Goal: Information Seeking & Learning: Learn about a topic

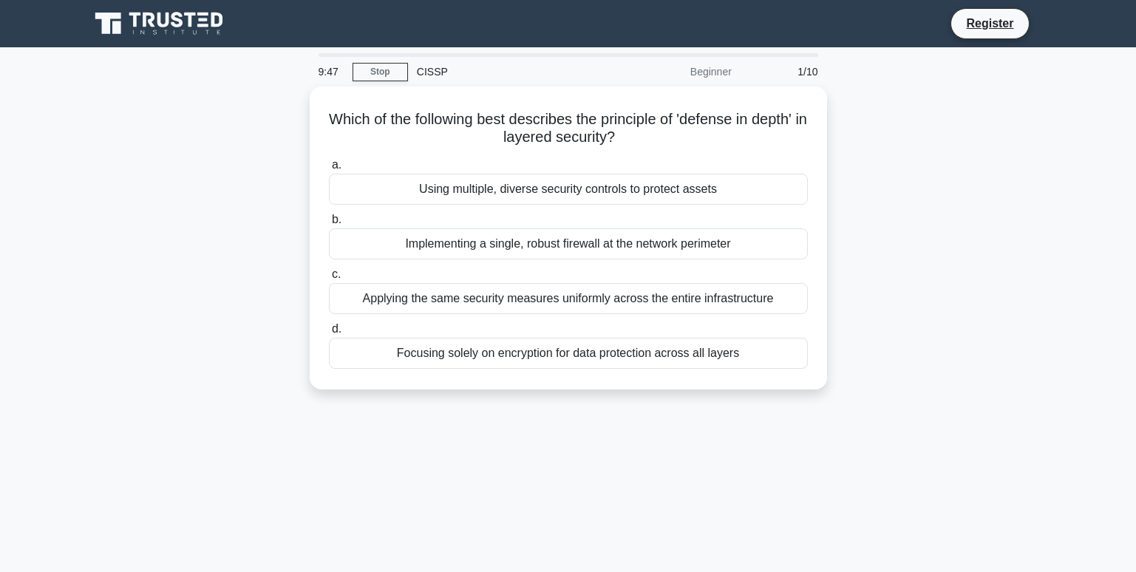
click at [709, 67] on div "Beginner" at bounding box center [675, 72] width 129 height 30
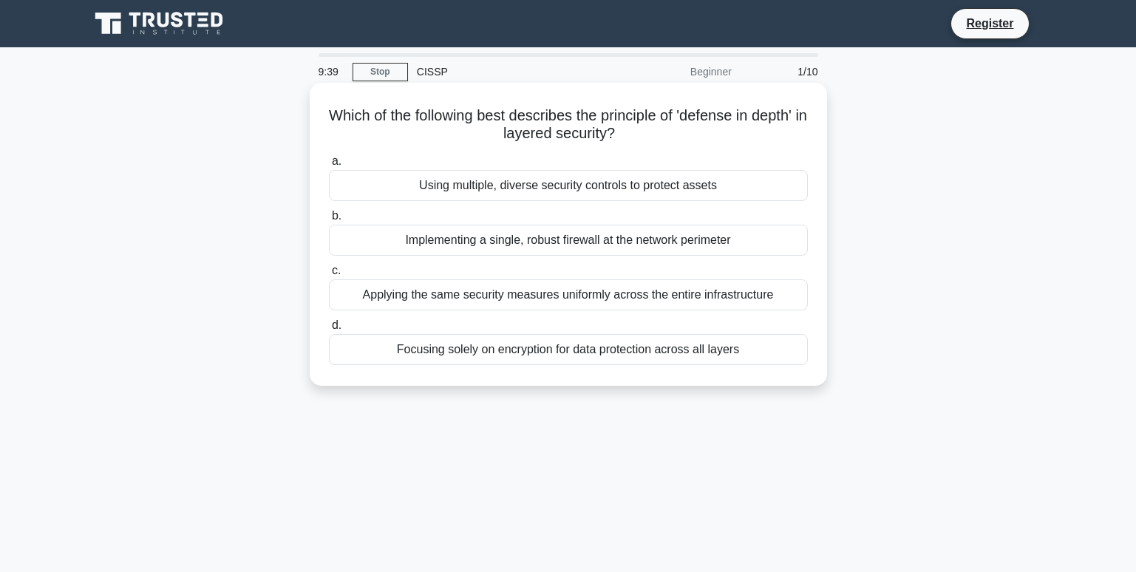
click at [726, 292] on div "Applying the same security measures uniformly across the entire infrastructure" at bounding box center [568, 294] width 479 height 31
click at [329, 276] on input "c. Applying the same security measures uniformly across the entire infrastructu…" at bounding box center [329, 271] width 0 height 10
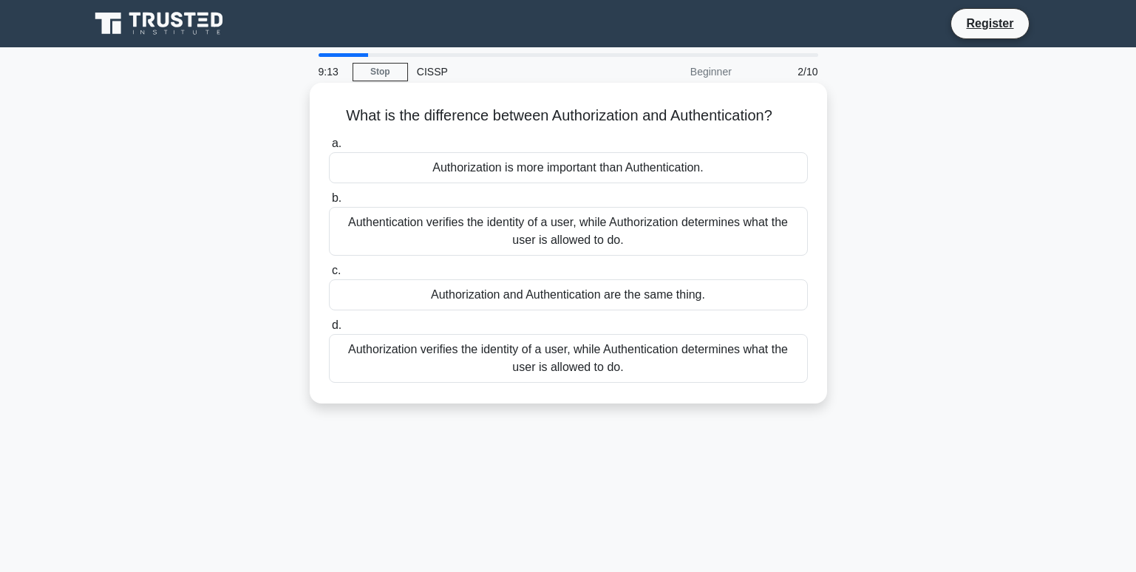
click at [737, 242] on div "Authentication verifies the identity of a user, while Authorization determines …" at bounding box center [568, 231] width 479 height 49
click at [329, 203] on input "b. Authentication verifies the identity of a user, while Authorization determin…" at bounding box center [329, 199] width 0 height 10
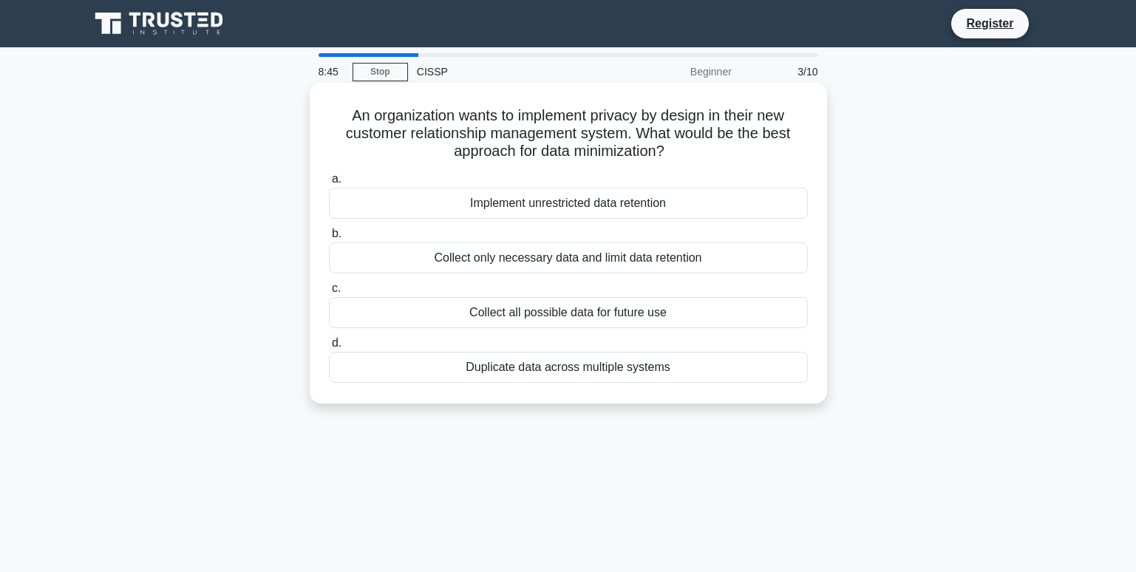
click at [740, 259] on div "Collect only necessary data and limit data retention" at bounding box center [568, 257] width 479 height 31
click at [329, 239] on input "b. Collect only necessary data and limit data retention" at bounding box center [329, 234] width 0 height 10
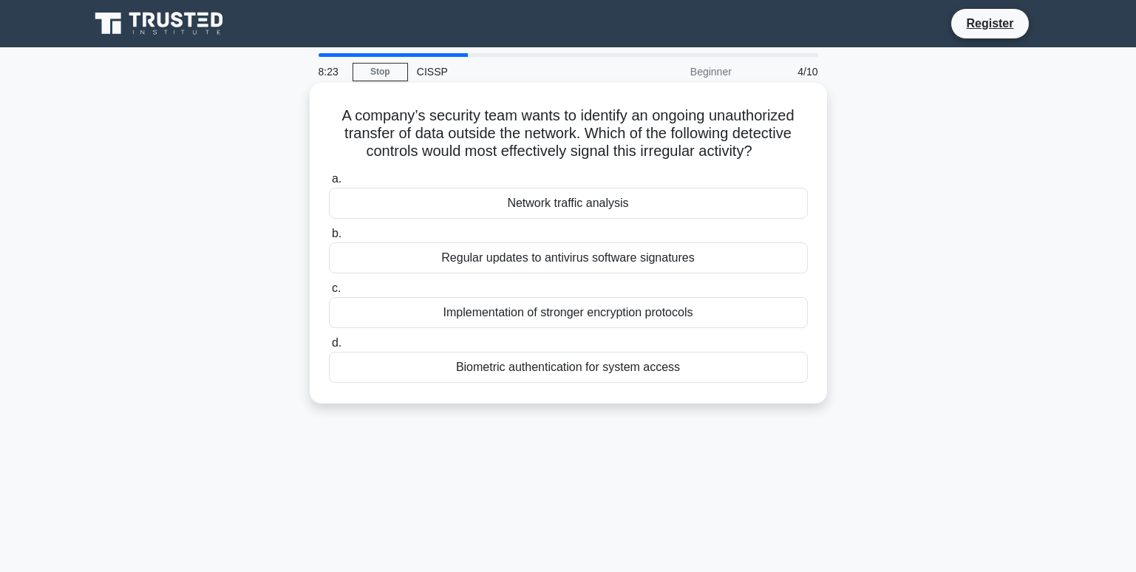
click at [732, 202] on div "Network traffic analysis" at bounding box center [568, 203] width 479 height 31
click at [329, 184] on input "a. Network traffic analysis" at bounding box center [329, 179] width 0 height 10
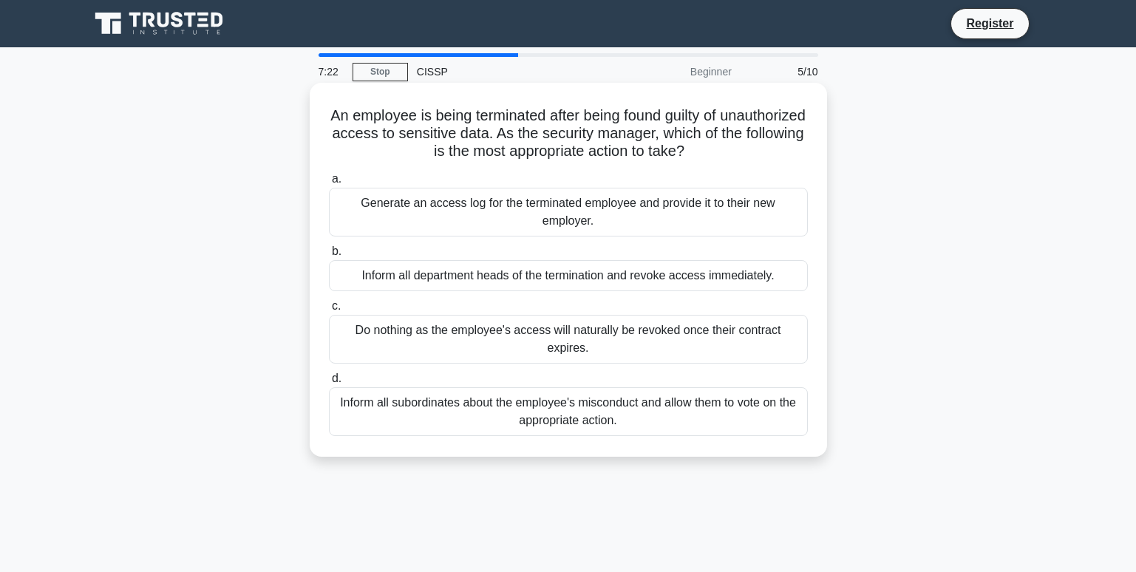
click at [724, 276] on div "Inform all department heads of the termination and revoke access immediately." at bounding box center [568, 275] width 479 height 31
click at [329, 256] on input "b. Inform all department heads of the termination and revoke access immediately." at bounding box center [329, 252] width 0 height 10
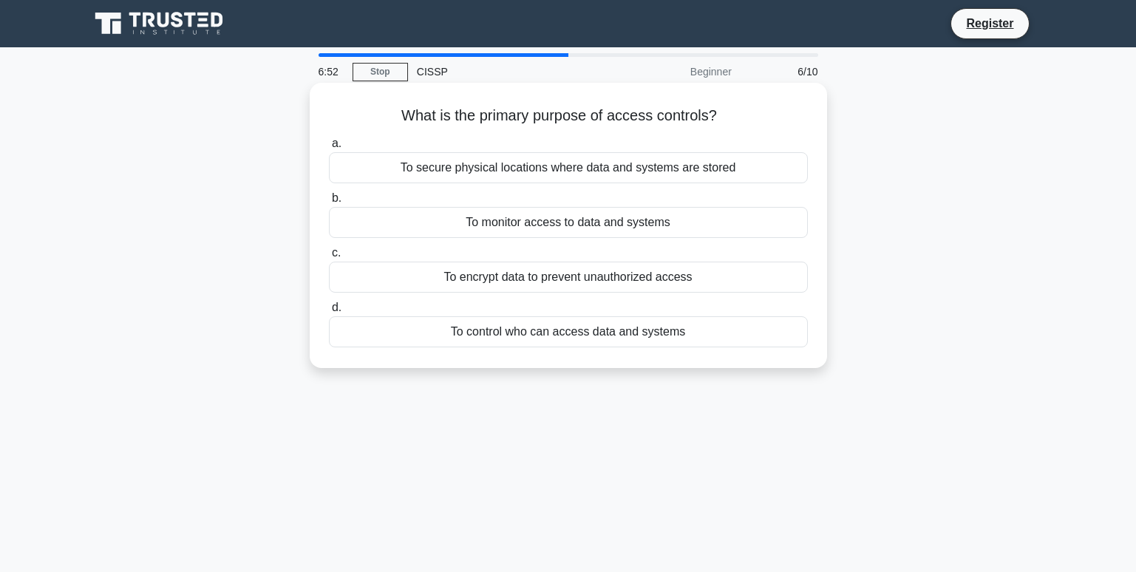
click at [710, 327] on div "To control who can access data and systems" at bounding box center [568, 331] width 479 height 31
click at [329, 313] on input "d. To control who can access data and systems" at bounding box center [329, 308] width 0 height 10
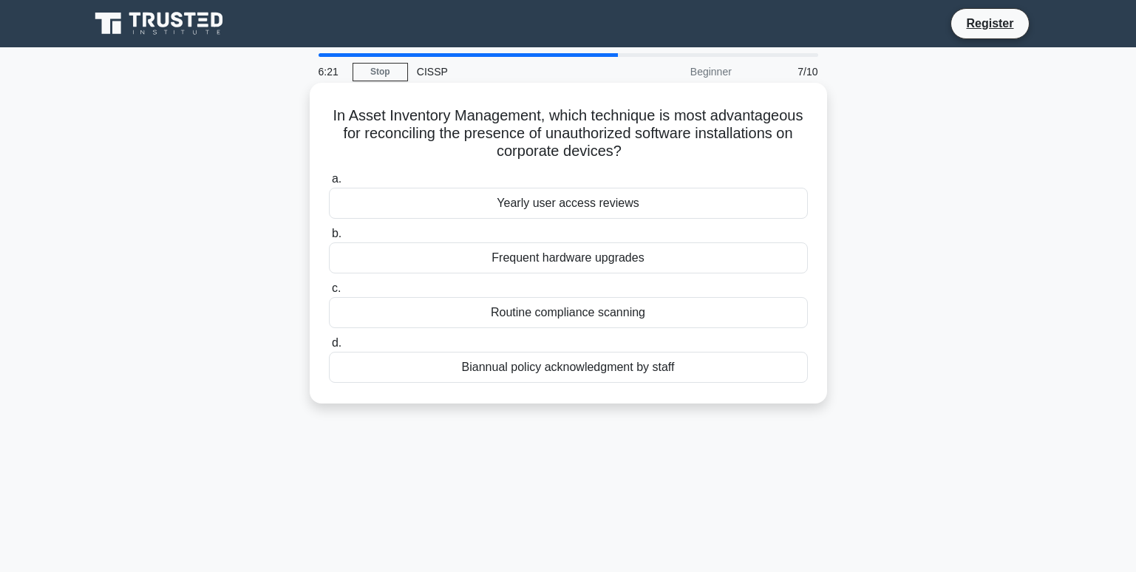
click at [722, 317] on div "Routine compliance scanning" at bounding box center [568, 312] width 479 height 31
click at [329, 293] on input "c. Routine compliance scanning" at bounding box center [329, 289] width 0 height 10
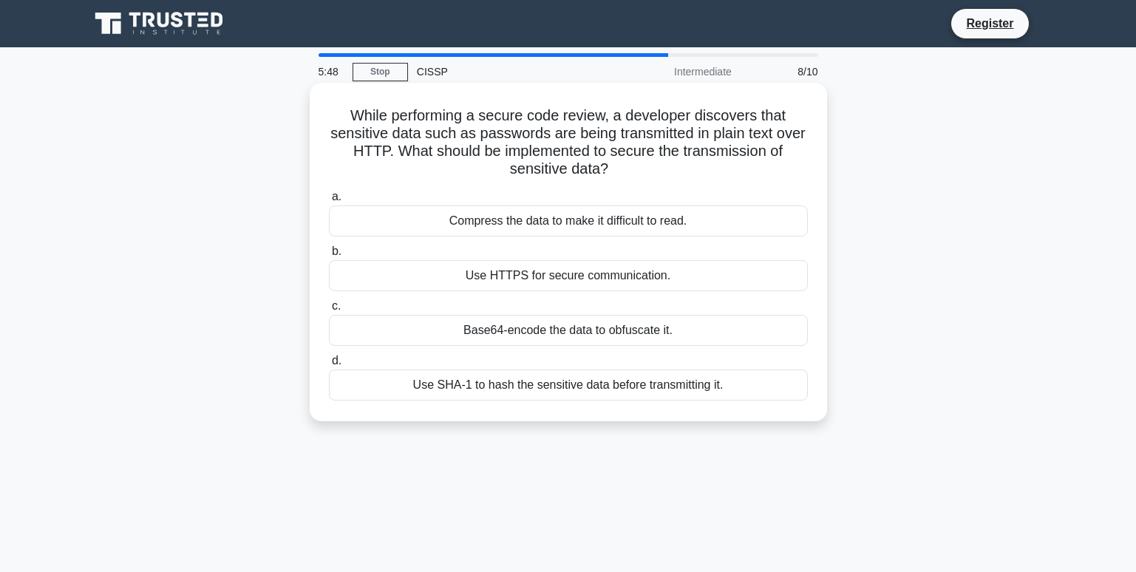
click at [705, 395] on div "Use SHA-1 to hash the sensitive data before transmitting it." at bounding box center [568, 385] width 479 height 31
click at [329, 366] on input "d. Use SHA-1 to hash the sensitive data before transmitting it." at bounding box center [329, 361] width 0 height 10
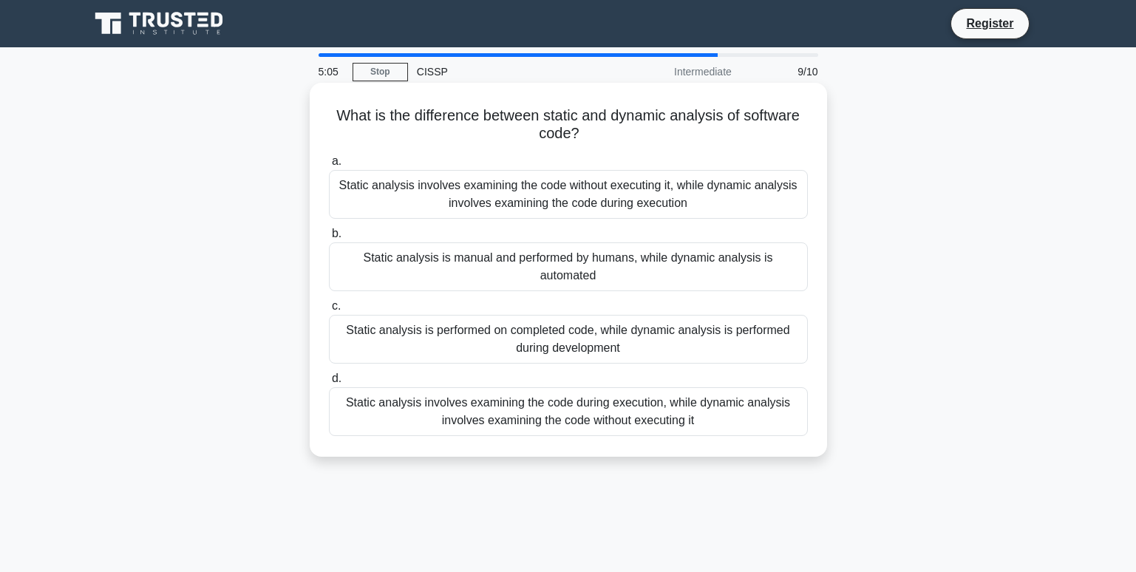
click at [691, 202] on div "Static analysis involves examining the code without executing it, while dynamic…" at bounding box center [568, 194] width 479 height 49
click at [329, 166] on input "a. Static analysis involves examining the code without executing it, while dyna…" at bounding box center [329, 162] width 0 height 10
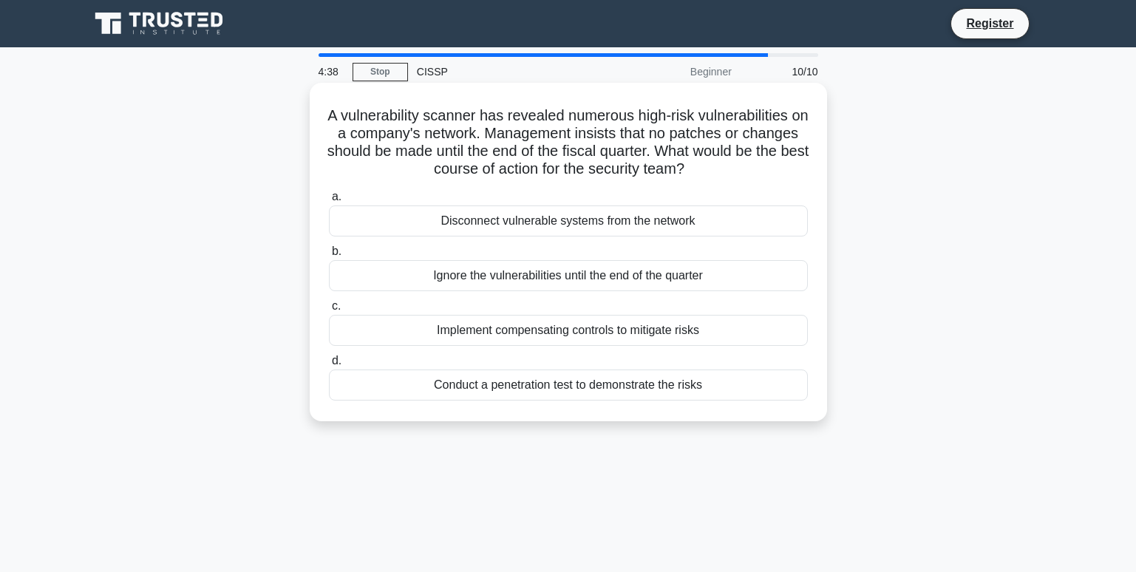
click at [678, 327] on div "Implement compensating controls to mitigate risks" at bounding box center [568, 330] width 479 height 31
click at [329, 311] on input "c. Implement compensating controls to mitigate risks" at bounding box center [329, 307] width 0 height 10
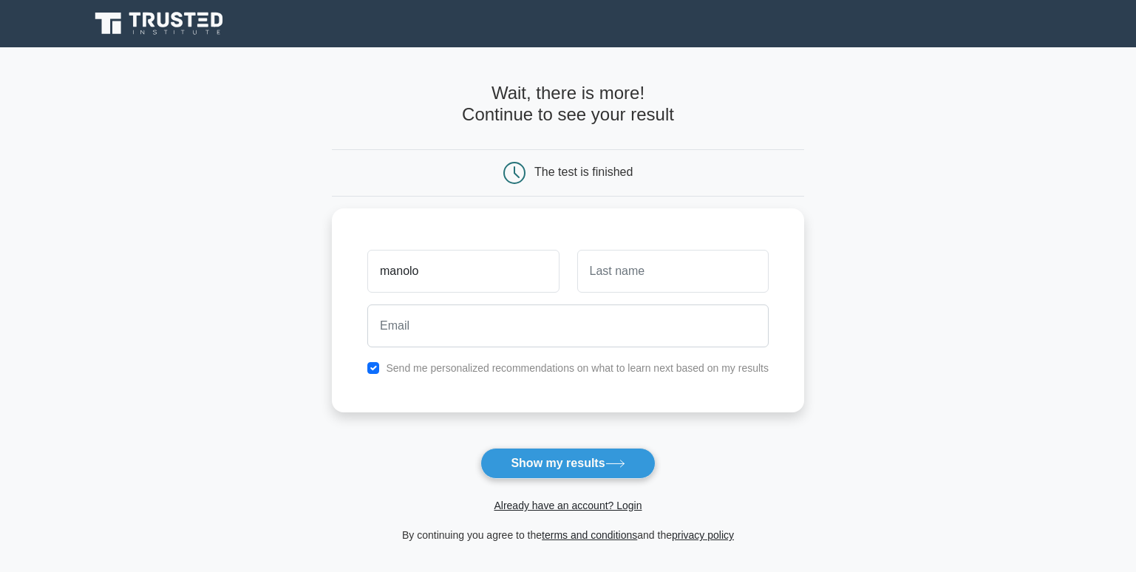
type input "manolo"
type input "garcia"
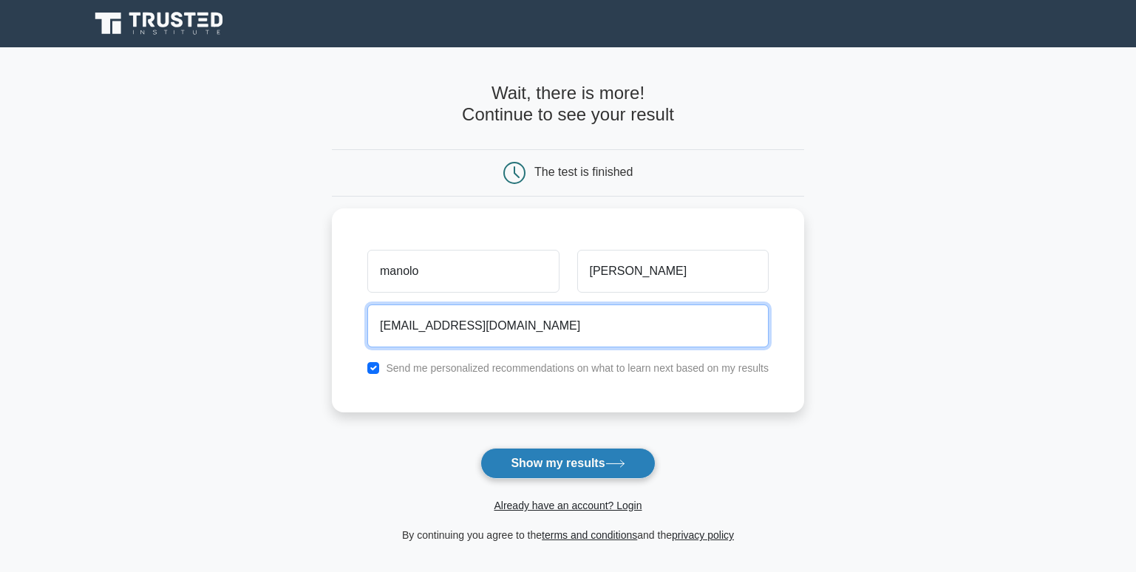
type input "mgarcia@kokote.com"
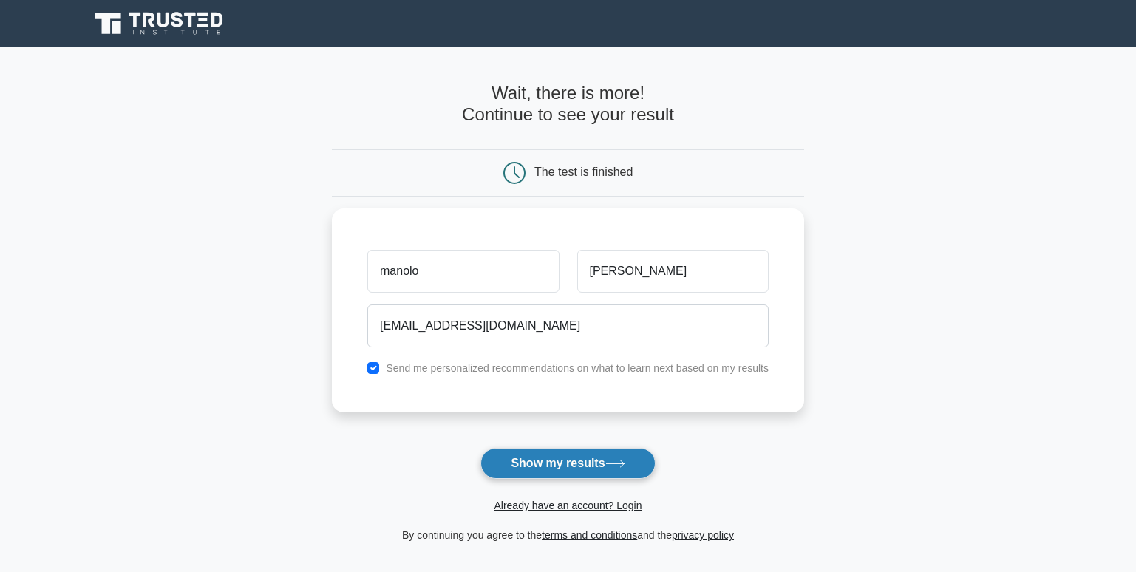
click at [568, 464] on button "Show my results" at bounding box center [567, 463] width 174 height 31
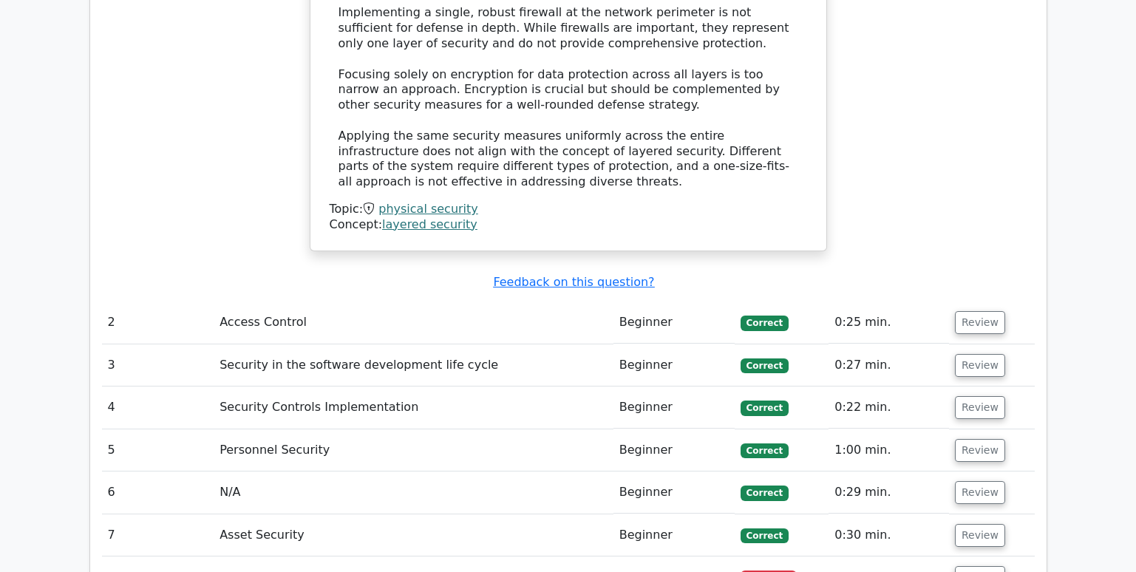
scroll to position [1921, 0]
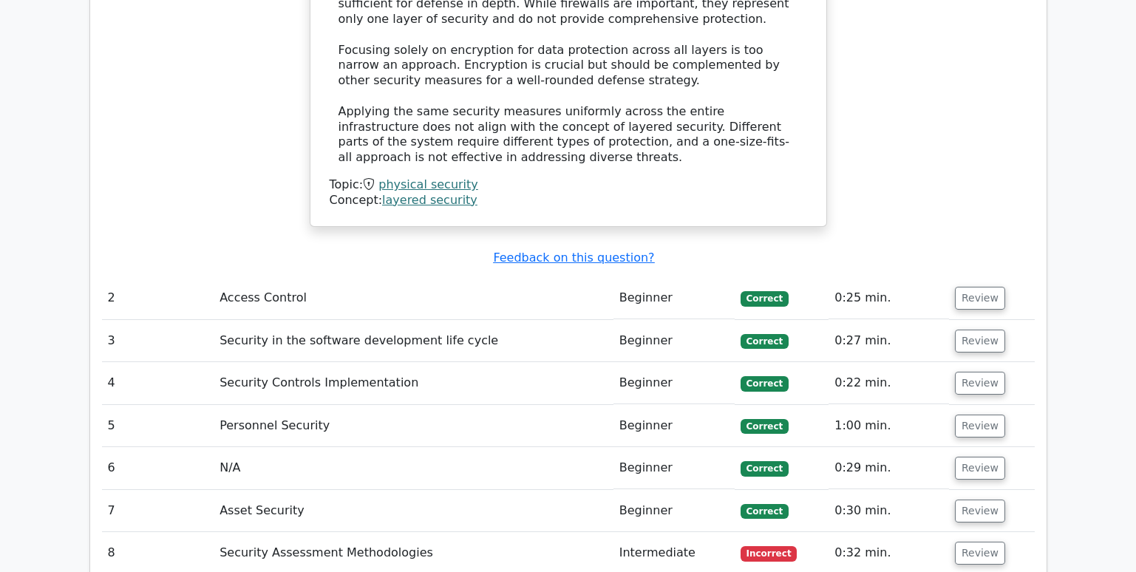
click at [364, 532] on td "Security Assessment Methodologies" at bounding box center [414, 553] width 400 height 42
click at [970, 542] on button "Review" at bounding box center [980, 553] width 50 height 23
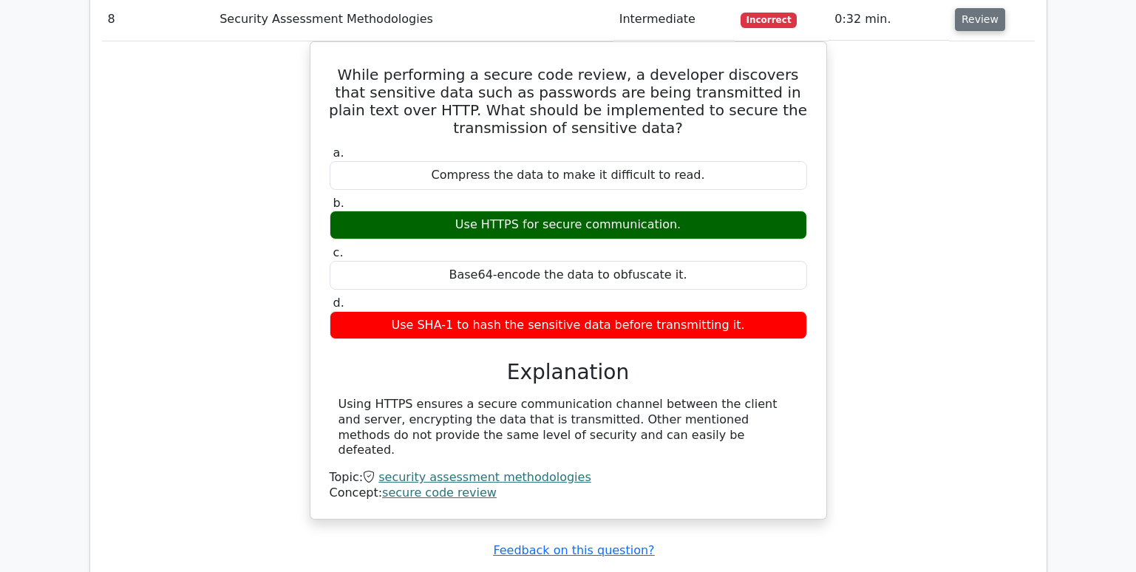
scroll to position [2587, 0]
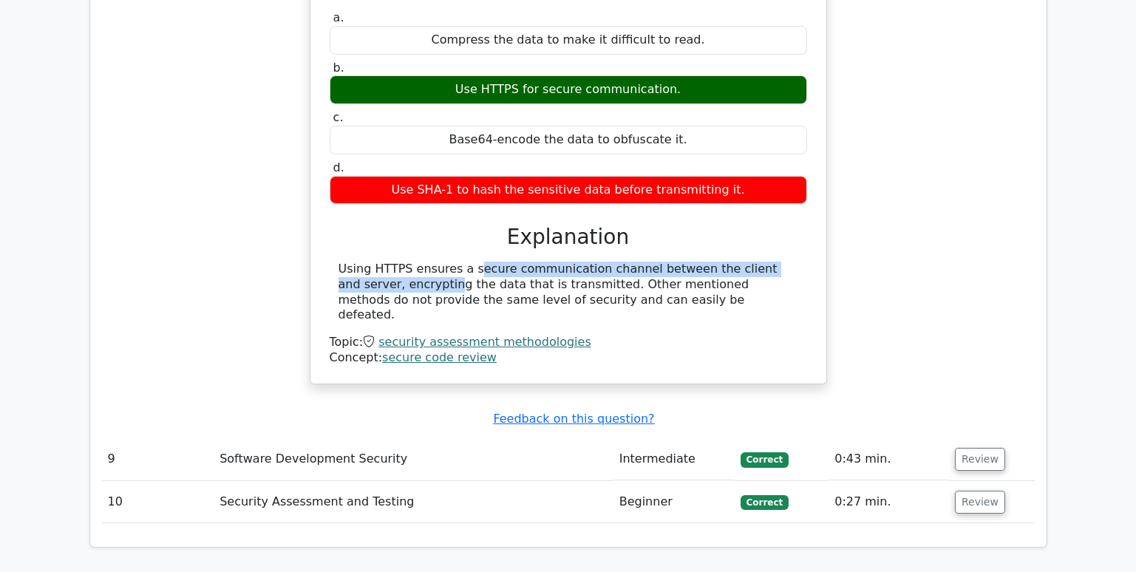
drag, startPoint x: 372, startPoint y: 185, endPoint x: 746, endPoint y: 180, distance: 374.7
click at [746, 262] on div "Using HTTPS ensures a secure communication channel between the client and serve…" at bounding box center [568, 292] width 460 height 61
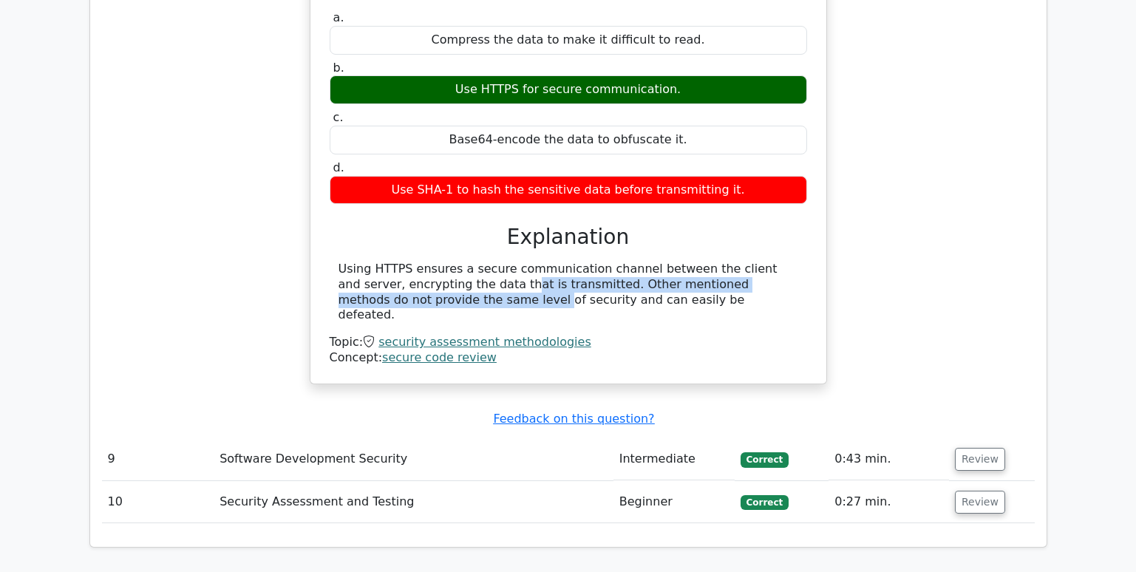
drag, startPoint x: 364, startPoint y: 199, endPoint x: 759, endPoint y: 205, distance: 394.7
click at [759, 262] on div "Using HTTPS ensures a secure communication channel between the client and serve…" at bounding box center [568, 292] width 460 height 61
drag, startPoint x: 355, startPoint y: 212, endPoint x: 610, endPoint y: 222, distance: 255.1
click at [610, 262] on div "Using HTTPS ensures a secure communication channel between the client and serve…" at bounding box center [568, 292] width 460 height 61
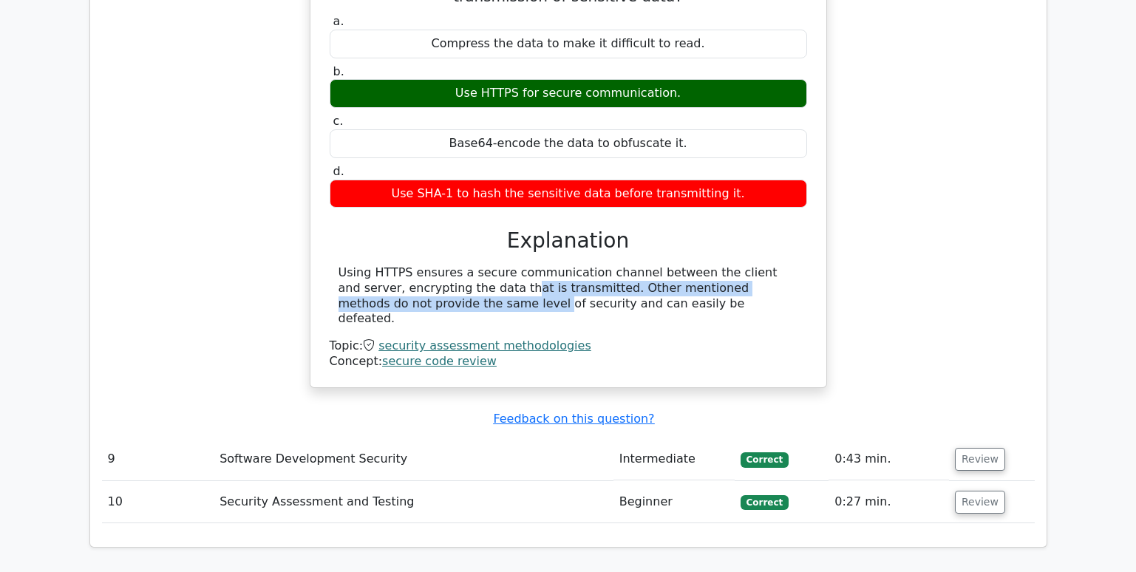
click at [927, 228] on div "While performing a secure code review, a developer discovers that sensitive dat…" at bounding box center [568, 158] width 933 height 496
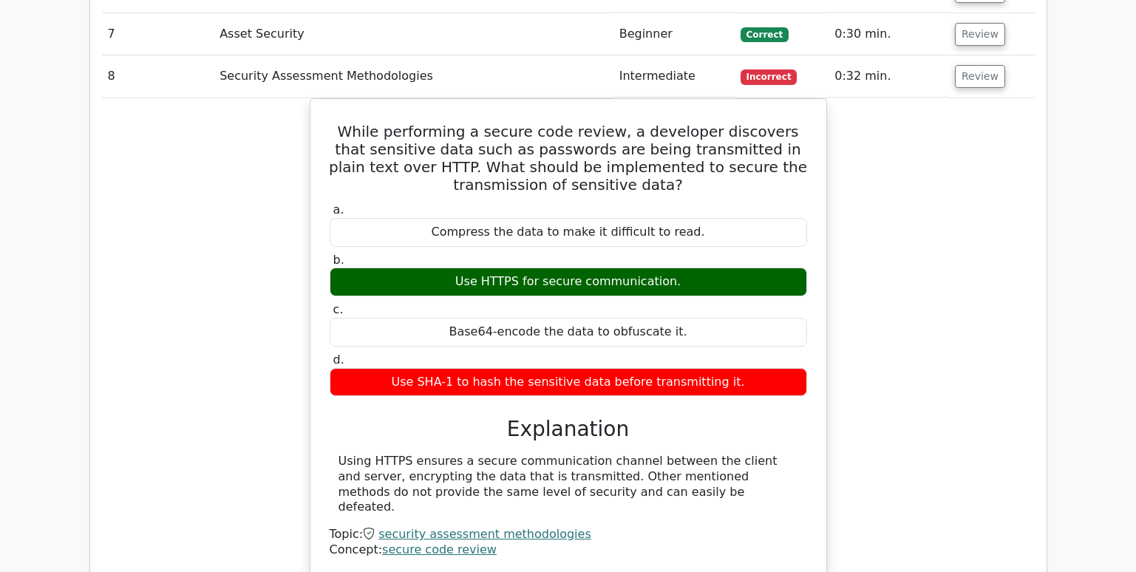
scroll to position [2365, 0]
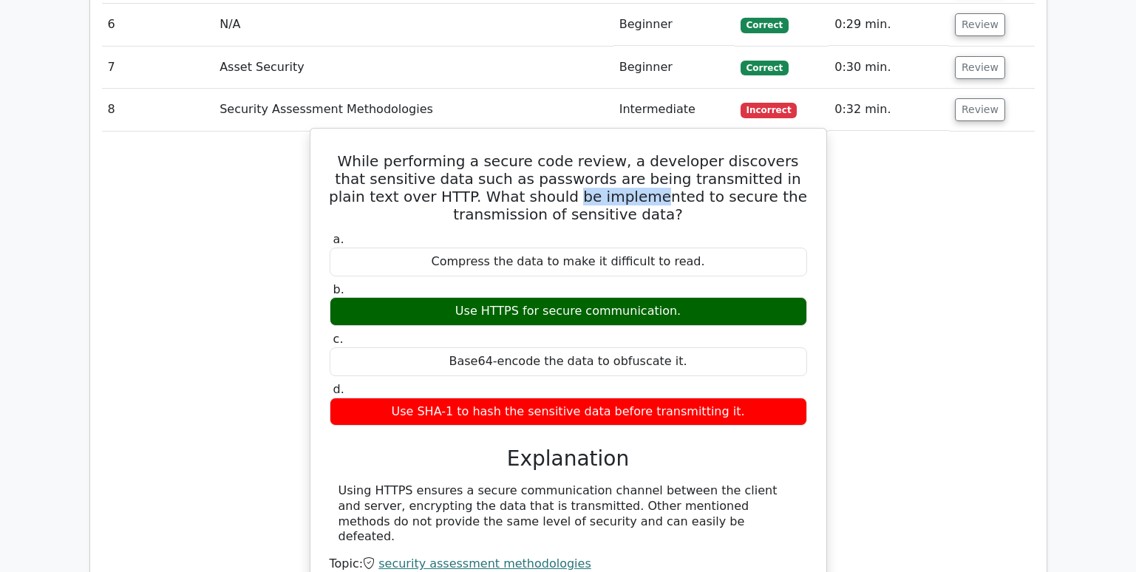
drag, startPoint x: 497, startPoint y: 120, endPoint x: 573, endPoint y: 122, distance: 75.4
click at [573, 152] on h5 "While performing a secure code review, a developer discovers that sensitive dat…" at bounding box center [568, 187] width 480 height 71
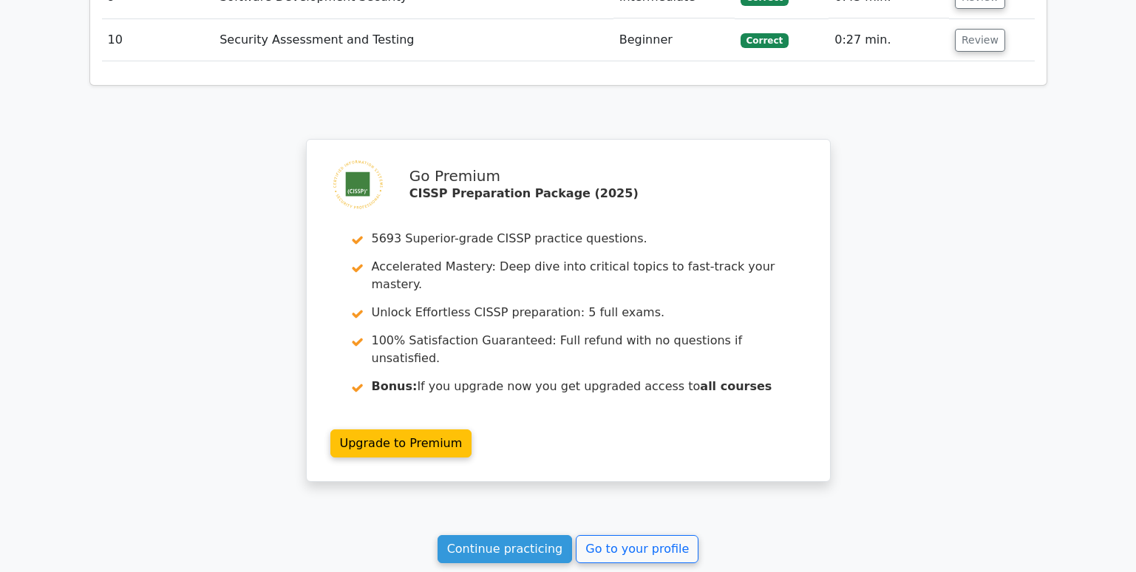
scroll to position [3133, 0]
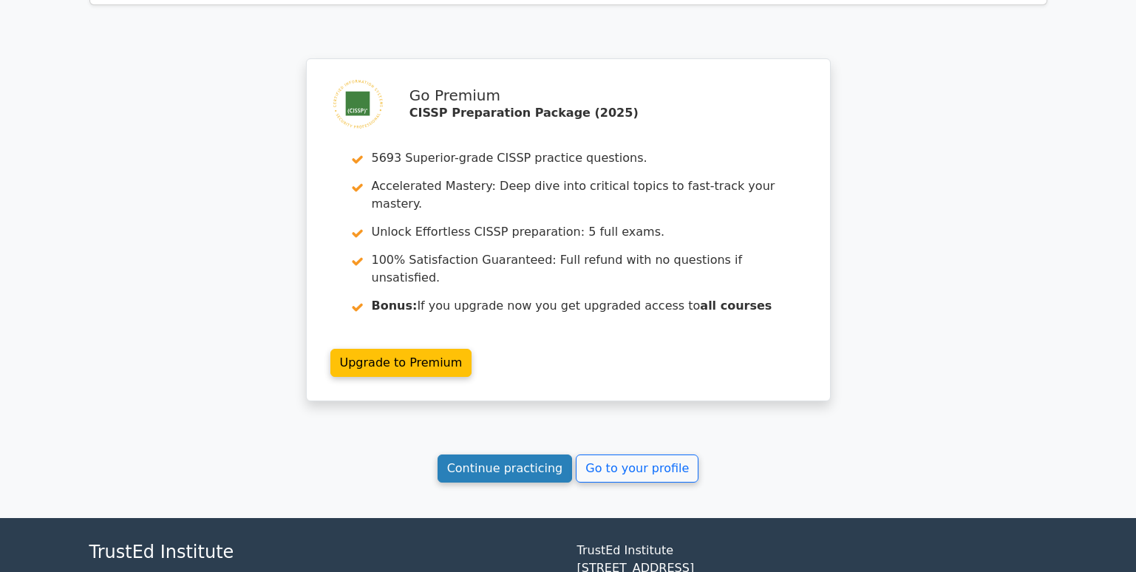
click at [508, 455] on link "Continue practicing" at bounding box center [505, 469] width 135 height 28
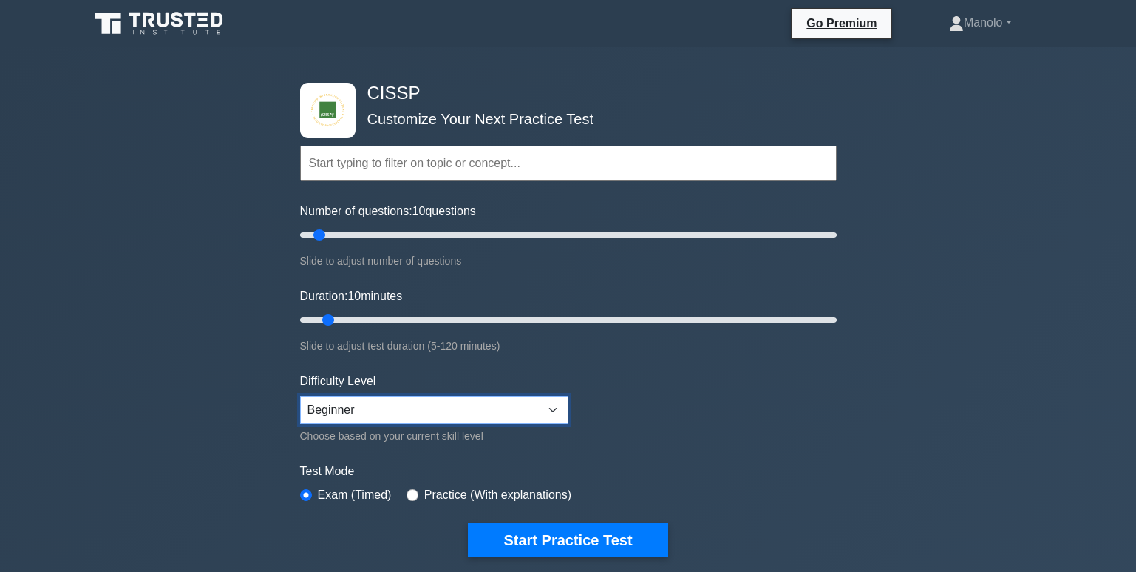
click at [418, 416] on select "Beginner Intermediate Expert" at bounding box center [434, 410] width 268 height 28
select select "intermediate"
click at [300, 396] on select "Beginner Intermediate Expert" at bounding box center [434, 410] width 268 height 28
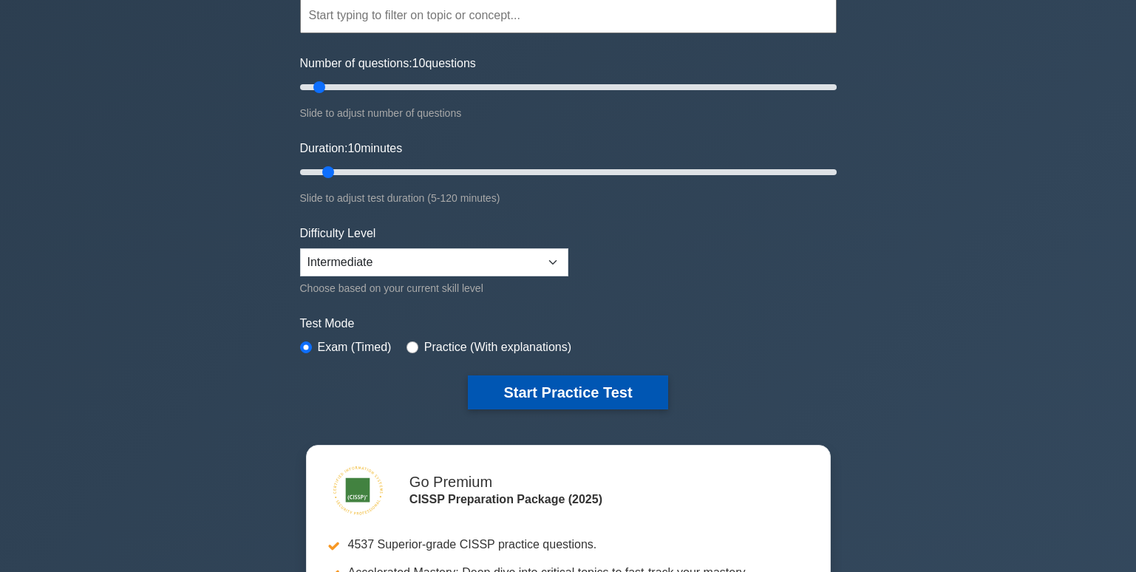
click at [571, 394] on button "Start Practice Test" at bounding box center [568, 392] width 200 height 34
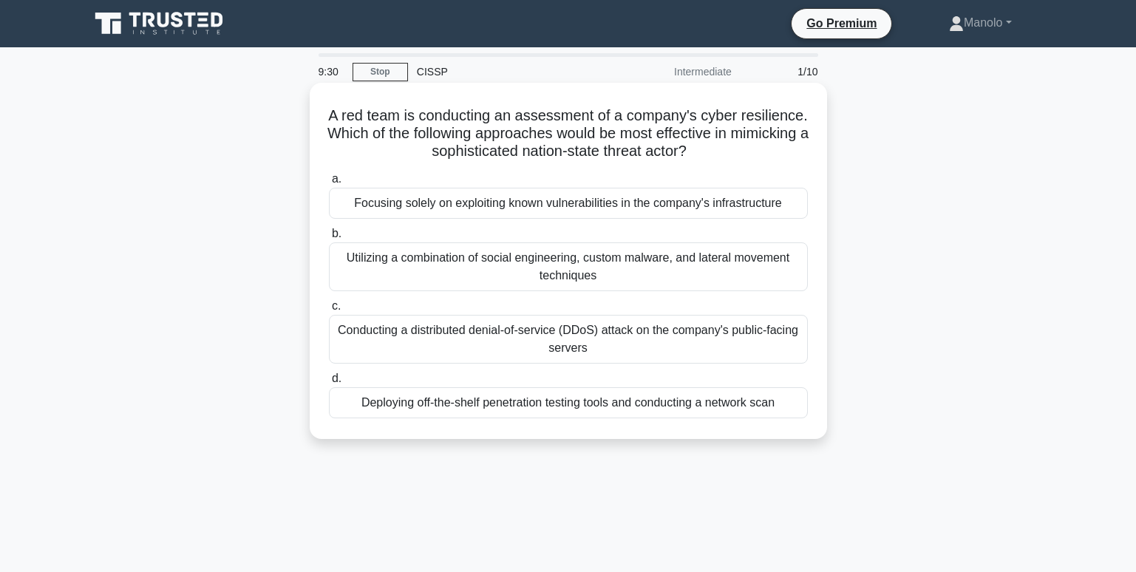
click at [763, 258] on div "Utilizing a combination of social engineering, custom malware, and lateral move…" at bounding box center [568, 266] width 479 height 49
click at [329, 239] on input "b. Utilizing a combination of social engineering, custom malware, and lateral m…" at bounding box center [329, 234] width 0 height 10
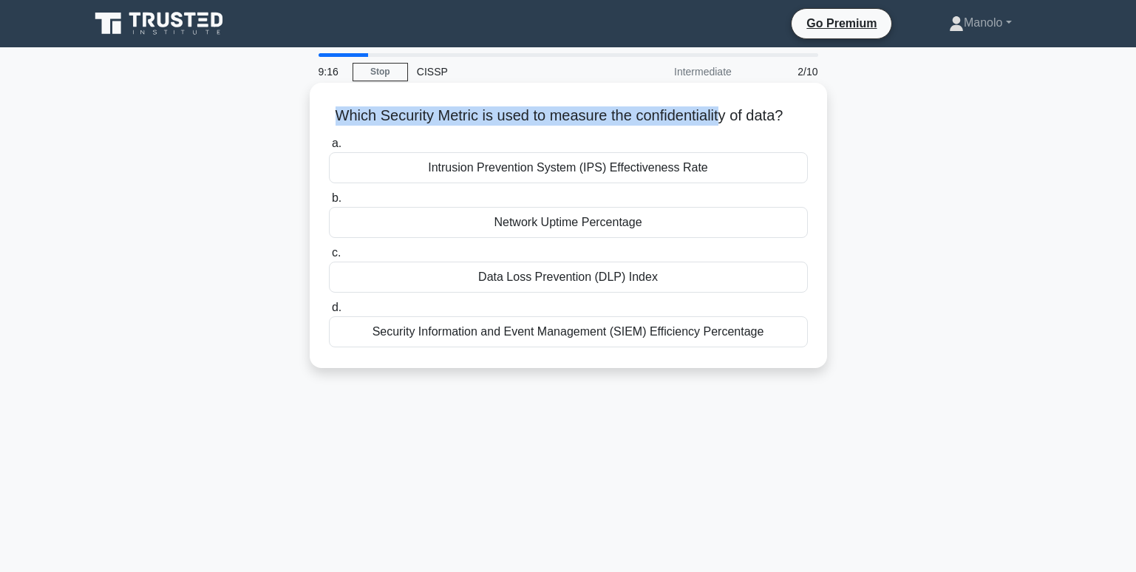
drag, startPoint x: 341, startPoint y: 112, endPoint x: 733, endPoint y: 112, distance: 391.7
click at [733, 112] on h5 "Which Security Metric is used to measure the confidentiality of data? .spinner_…" at bounding box center [568, 115] width 482 height 19
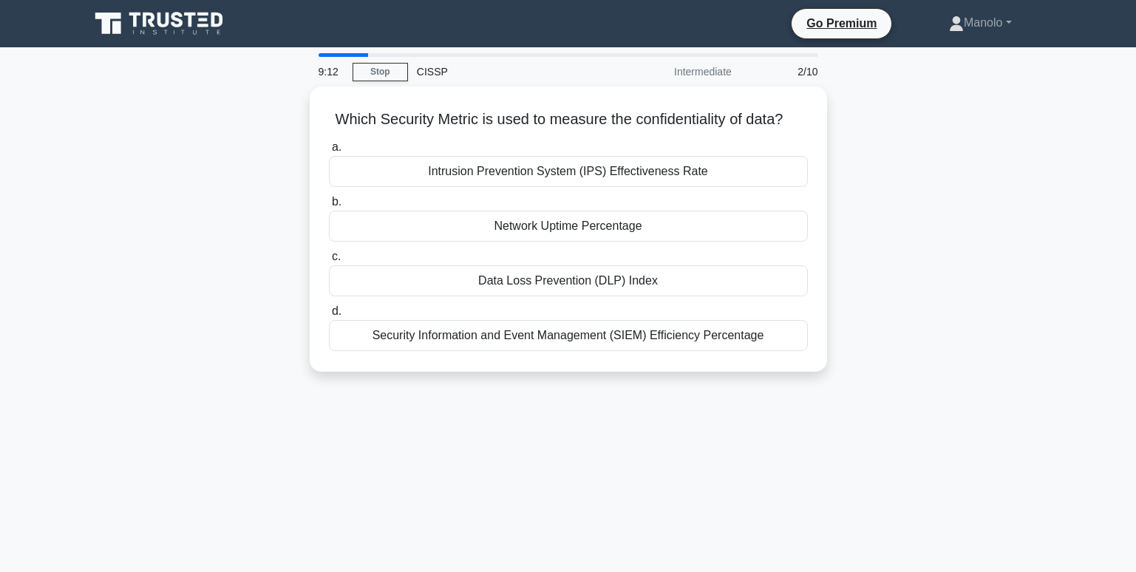
drag, startPoint x: 733, startPoint y: 112, endPoint x: 893, endPoint y: 137, distance: 161.6
click at [893, 137] on div "Which Security Metric is used to measure the confidentiality of data? .spinner_…" at bounding box center [569, 237] width 976 height 303
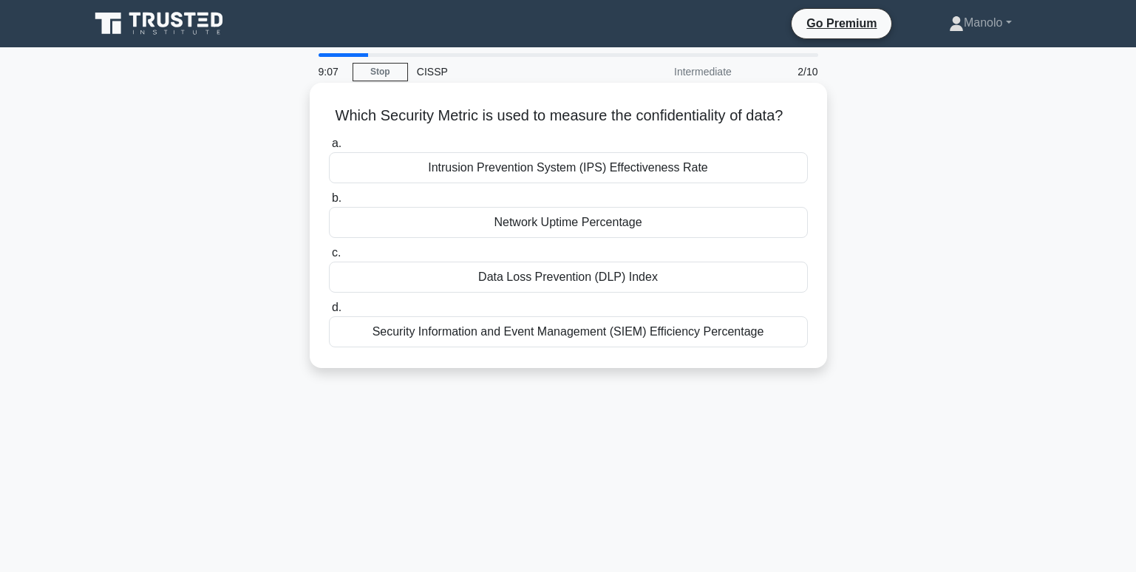
drag, startPoint x: 339, startPoint y: 118, endPoint x: 743, endPoint y: 129, distance: 404.4
click at [743, 126] on h5 "Which Security Metric is used to measure the confidentiality of data? .spinner_…" at bounding box center [568, 115] width 482 height 19
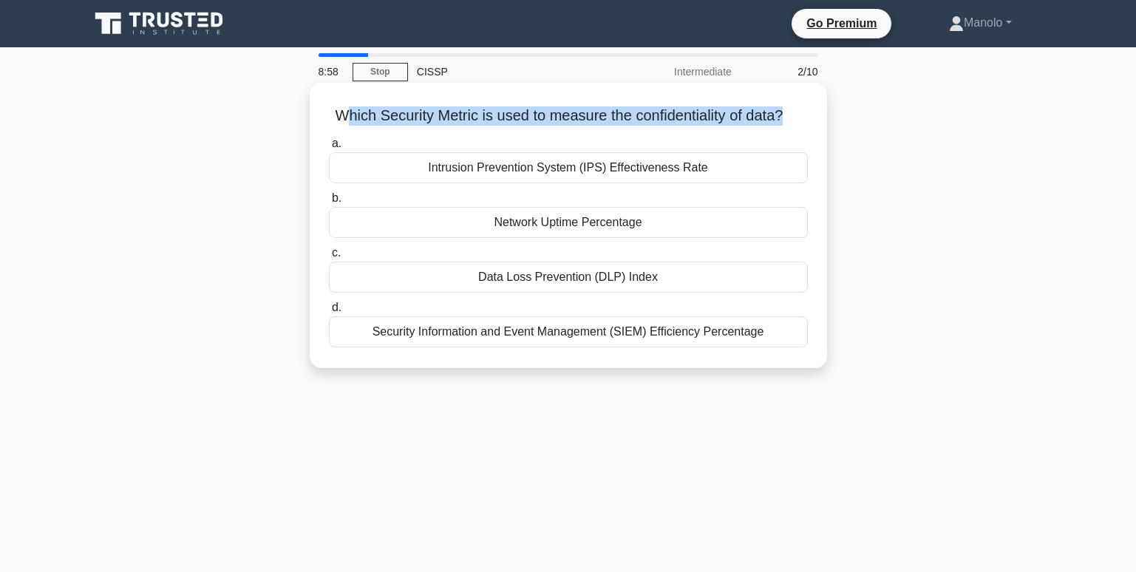
drag, startPoint x: 352, startPoint y: 120, endPoint x: 805, endPoint y: 122, distance: 453.0
click at [805, 122] on h5 "Which Security Metric is used to measure the confidentiality of data? .spinner_…" at bounding box center [568, 115] width 482 height 19
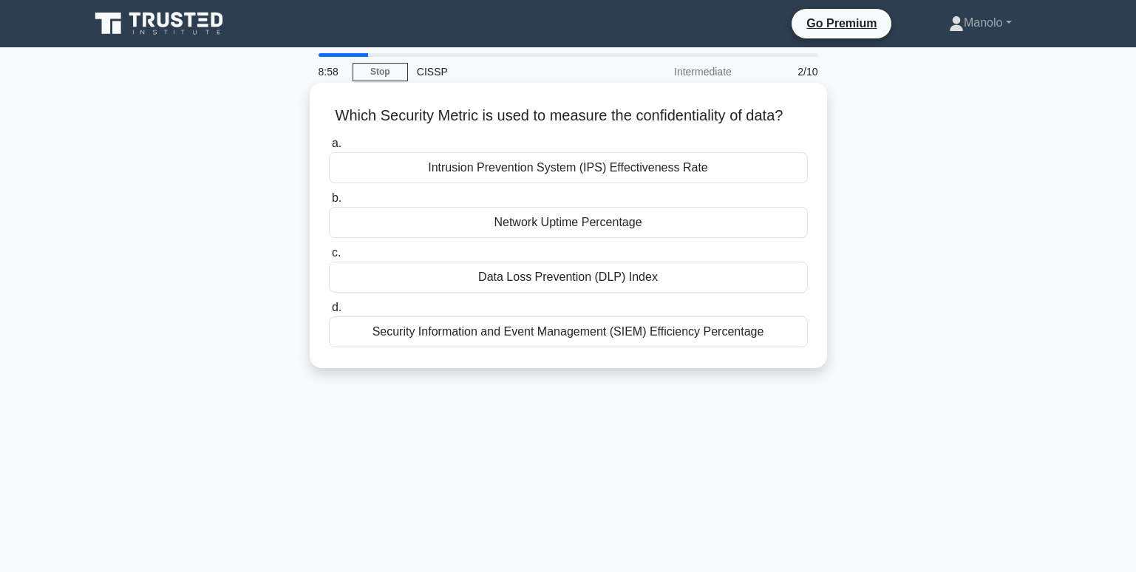
drag, startPoint x: 805, startPoint y: 122, endPoint x: 623, endPoint y: 131, distance: 182.0
click at [623, 126] on h5 "Which Security Metric is used to measure the confidentiality of data? .spinner_…" at bounding box center [568, 115] width 482 height 19
drag, startPoint x: 572, startPoint y: 115, endPoint x: 719, endPoint y: 115, distance: 147.1
click at [719, 115] on h5 "Which Security Metric is used to measure the confidentiality of data? .spinner_…" at bounding box center [568, 115] width 482 height 19
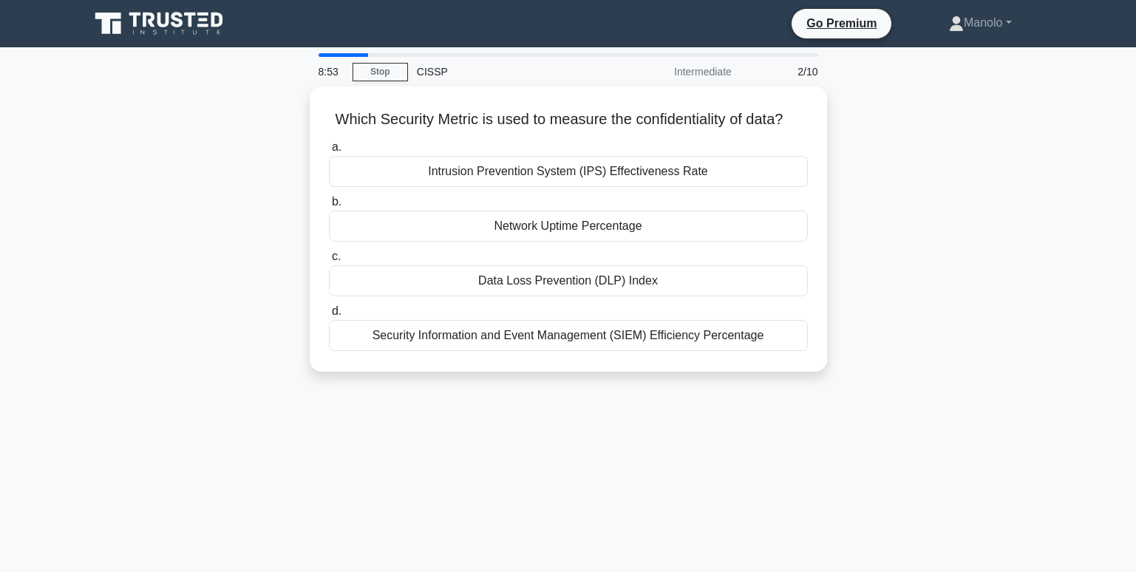
click at [940, 183] on div "Which Security Metric is used to measure the confidentiality of data? .spinner_…" at bounding box center [569, 237] width 976 height 303
click at [925, 263] on div "Which Security Metric is used to measure the confidentiality of data? .spinner_…" at bounding box center [569, 237] width 976 height 303
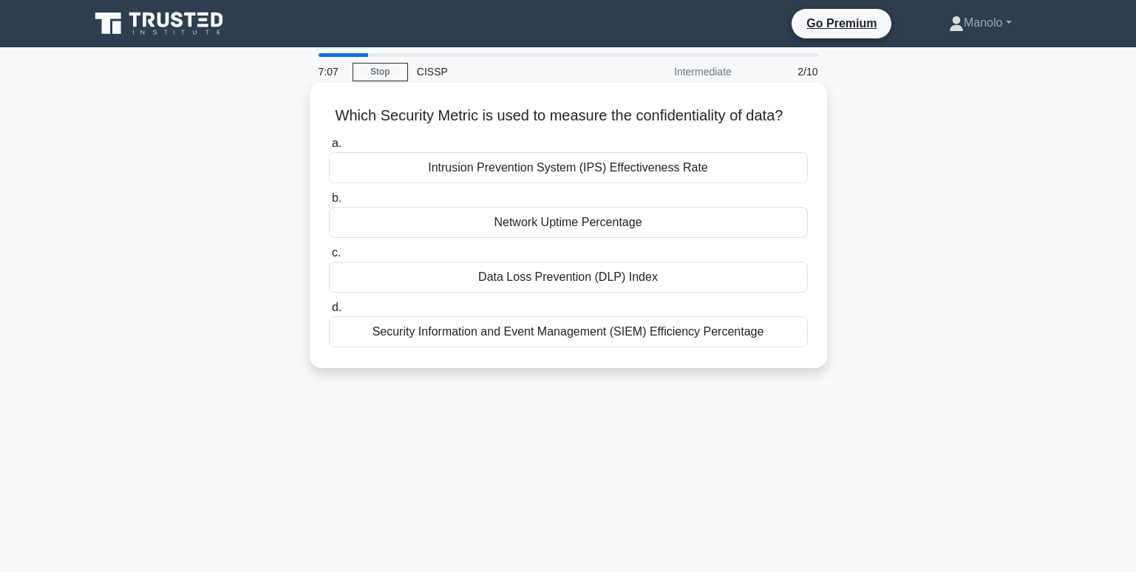
click at [689, 293] on div "Data Loss Prevention (DLP) Index" at bounding box center [568, 277] width 479 height 31
click at [329, 258] on input "c. Data Loss Prevention (DLP) Index" at bounding box center [329, 253] width 0 height 10
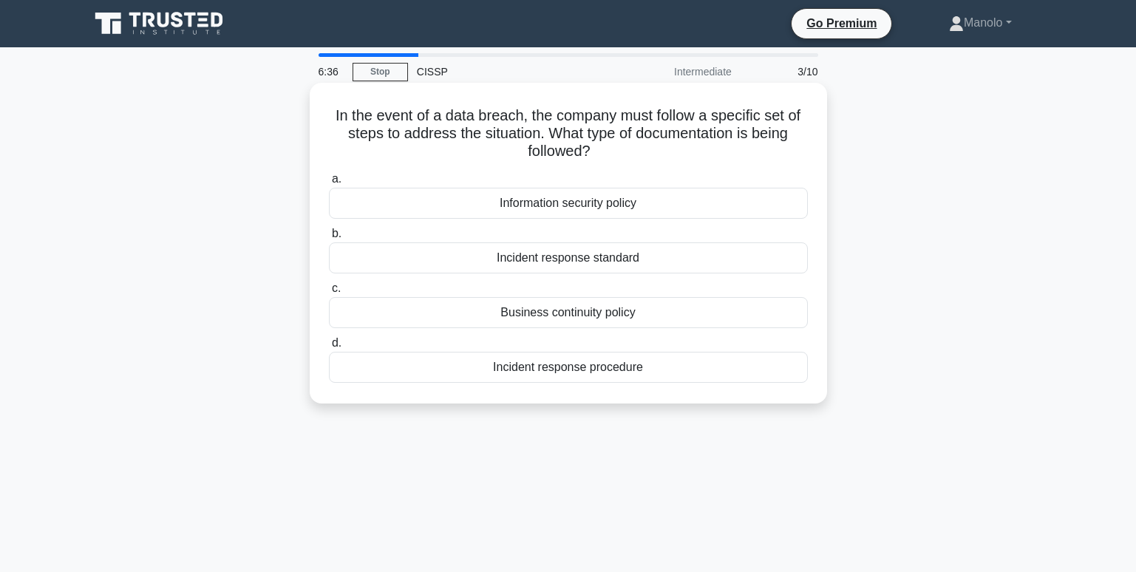
click at [687, 366] on div "Incident response procedure" at bounding box center [568, 367] width 479 height 31
click at [329, 348] on input "d. Incident response procedure" at bounding box center [329, 343] width 0 height 10
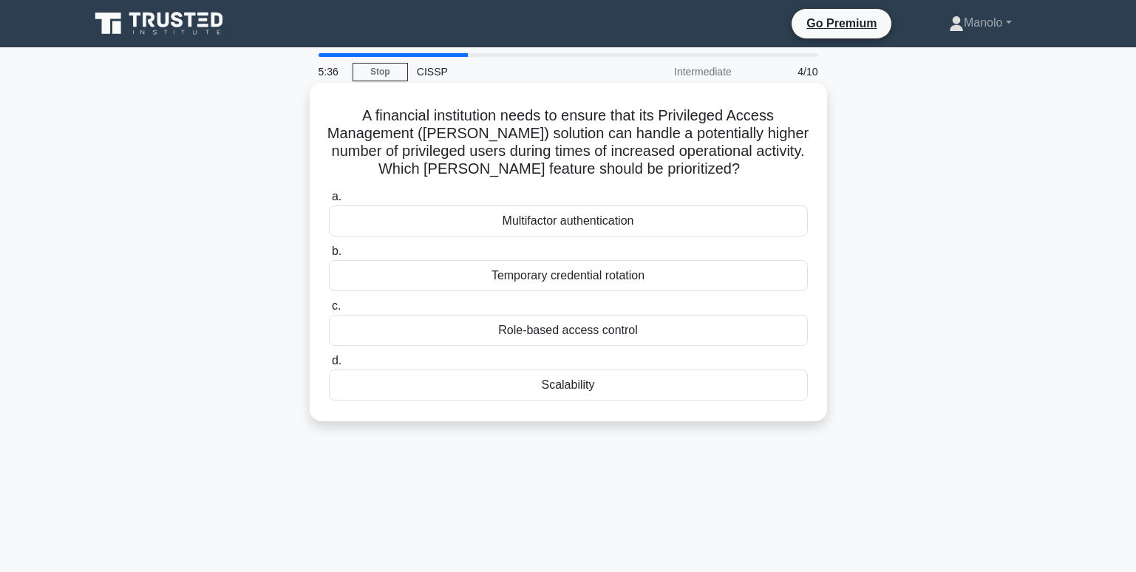
click at [690, 389] on div "Scalability" at bounding box center [568, 385] width 479 height 31
click at [329, 366] on input "d. Scalability" at bounding box center [329, 361] width 0 height 10
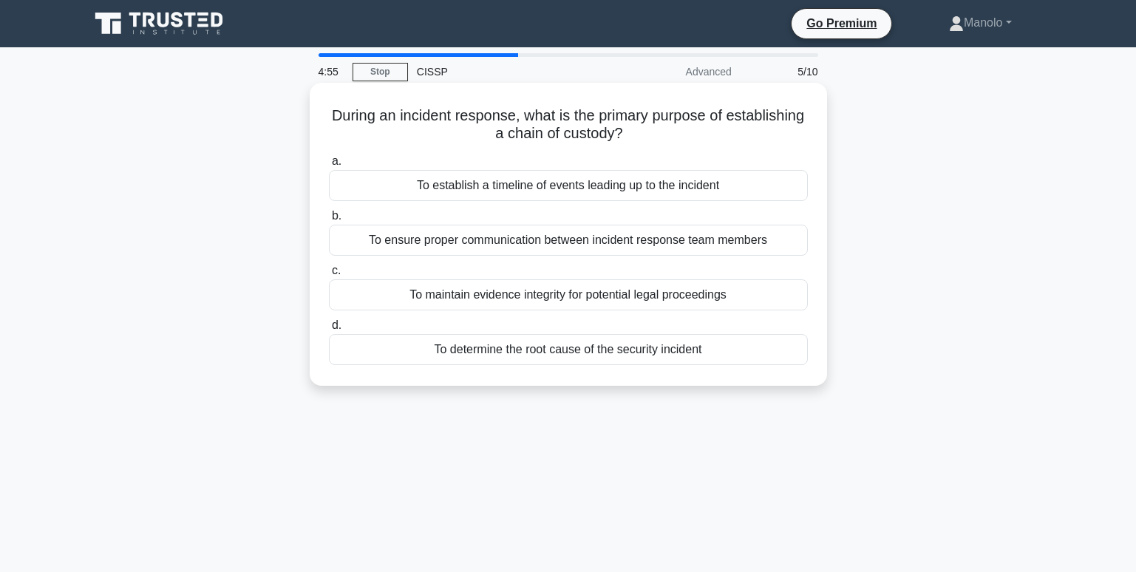
click at [759, 242] on div "To ensure proper communication between incident response team members" at bounding box center [568, 240] width 479 height 31
click at [329, 221] on input "b. To ensure proper communication between incident response team members" at bounding box center [329, 216] width 0 height 10
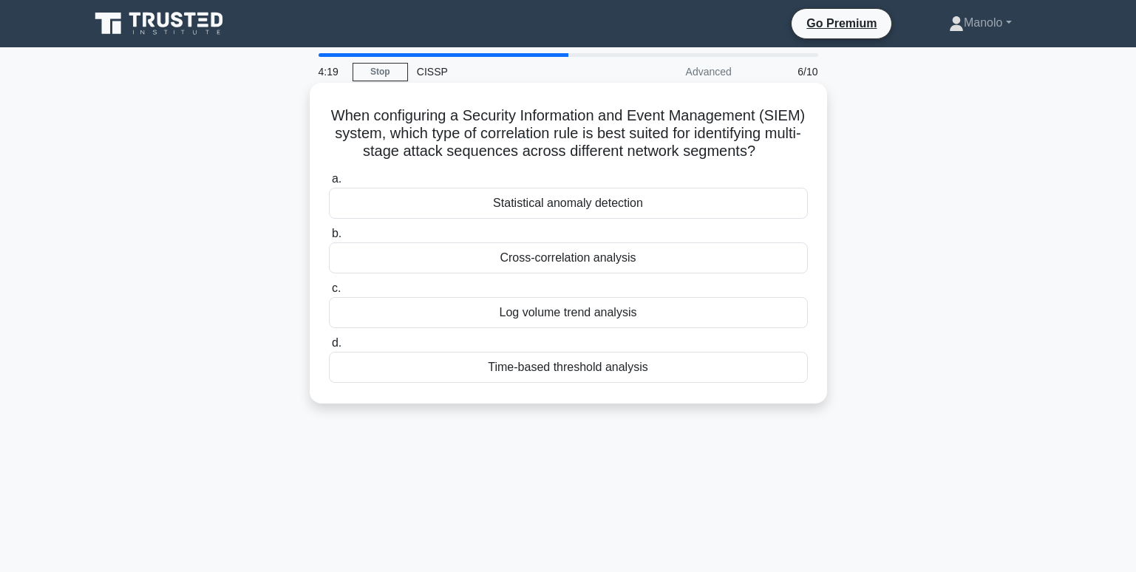
click at [690, 273] on div "Cross-correlation analysis" at bounding box center [568, 257] width 479 height 31
click at [329, 239] on input "b. Cross-correlation analysis" at bounding box center [329, 234] width 0 height 10
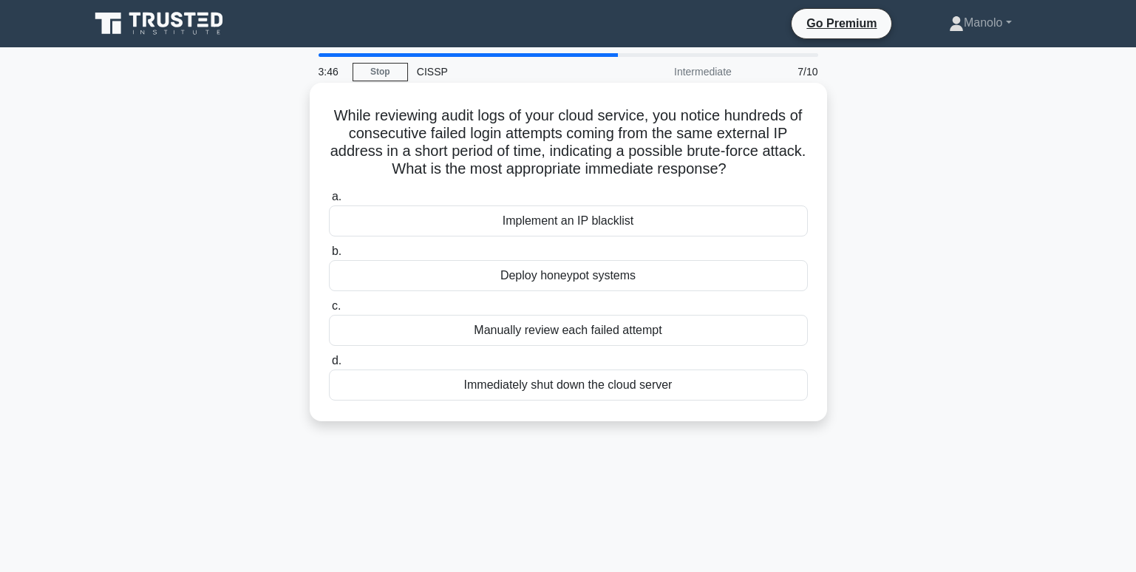
click at [691, 219] on div "Implement an IP blacklist" at bounding box center [568, 220] width 479 height 31
click at [329, 202] on input "a. Implement an IP blacklist" at bounding box center [329, 197] width 0 height 10
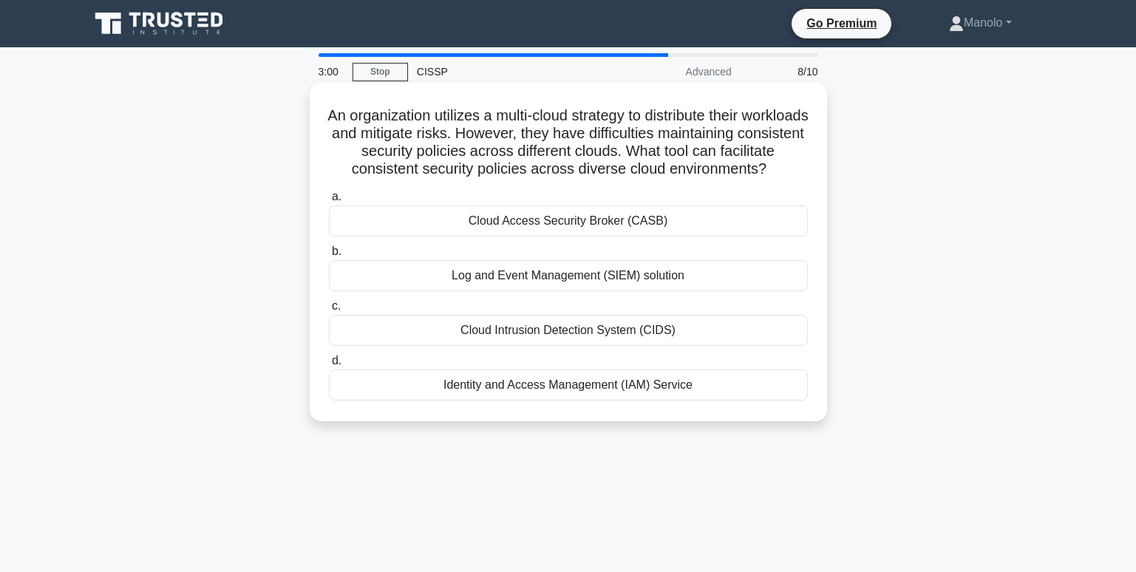
click at [686, 236] on div "Cloud Access Security Broker (CASB)" at bounding box center [568, 220] width 479 height 31
click at [329, 202] on input "a. Cloud Access Security Broker (CASB)" at bounding box center [329, 197] width 0 height 10
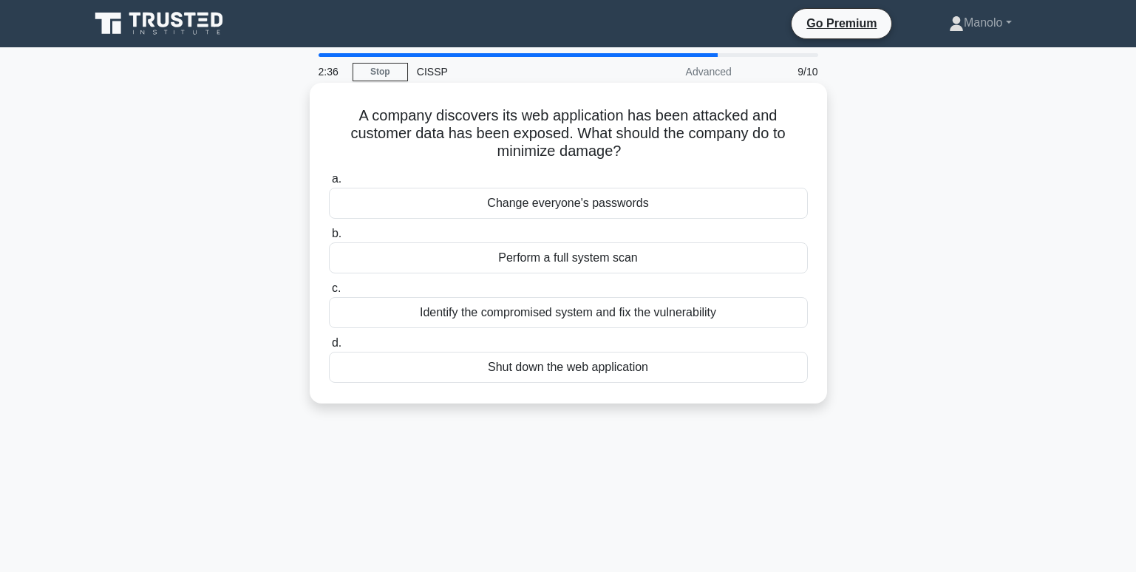
click at [732, 313] on div "Identify the compromised system and fix the vulnerability" at bounding box center [568, 312] width 479 height 31
click at [329, 293] on input "c. Identify the compromised system and fix the vulnerability" at bounding box center [329, 289] width 0 height 10
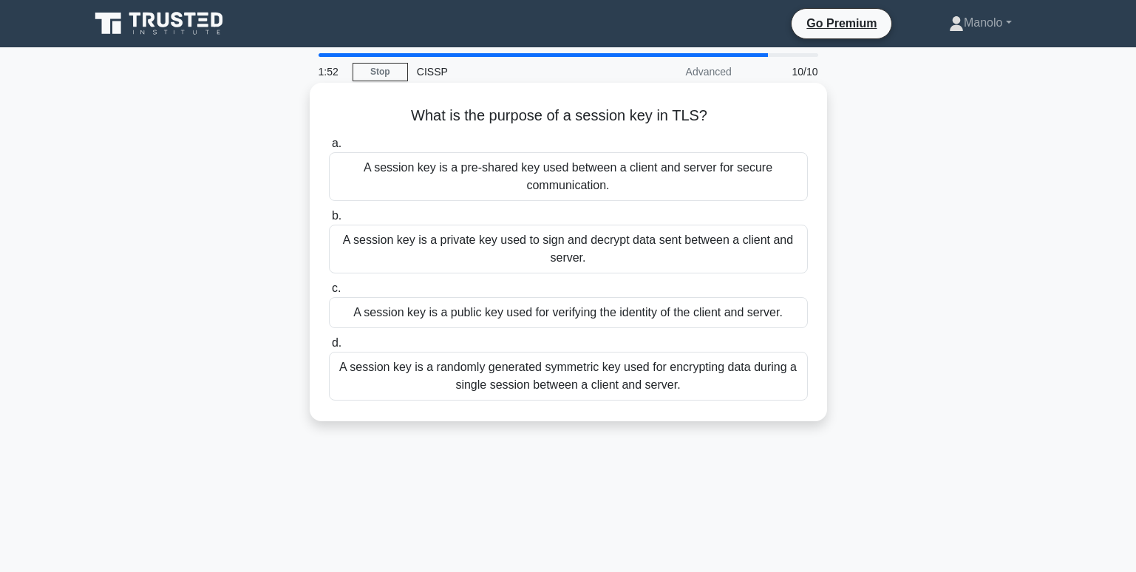
click at [633, 384] on div "A session key is a randomly generated symmetric key used for encrypting data du…" at bounding box center [568, 376] width 479 height 49
click at [329, 348] on input "d. A session key is a randomly generated symmetric key used for encrypting data…" at bounding box center [329, 343] width 0 height 10
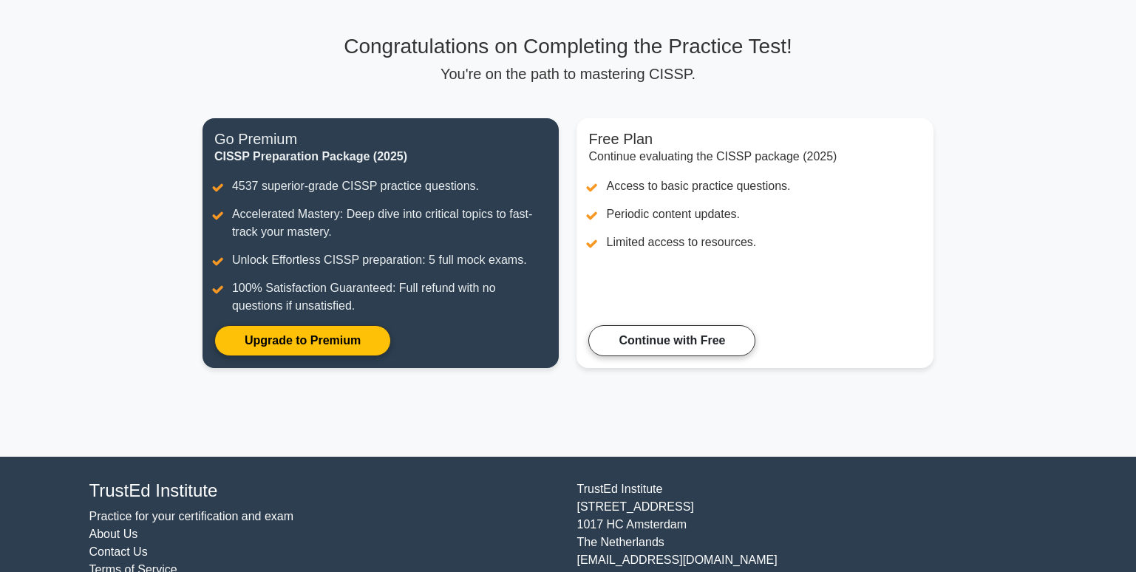
scroll to position [58, 0]
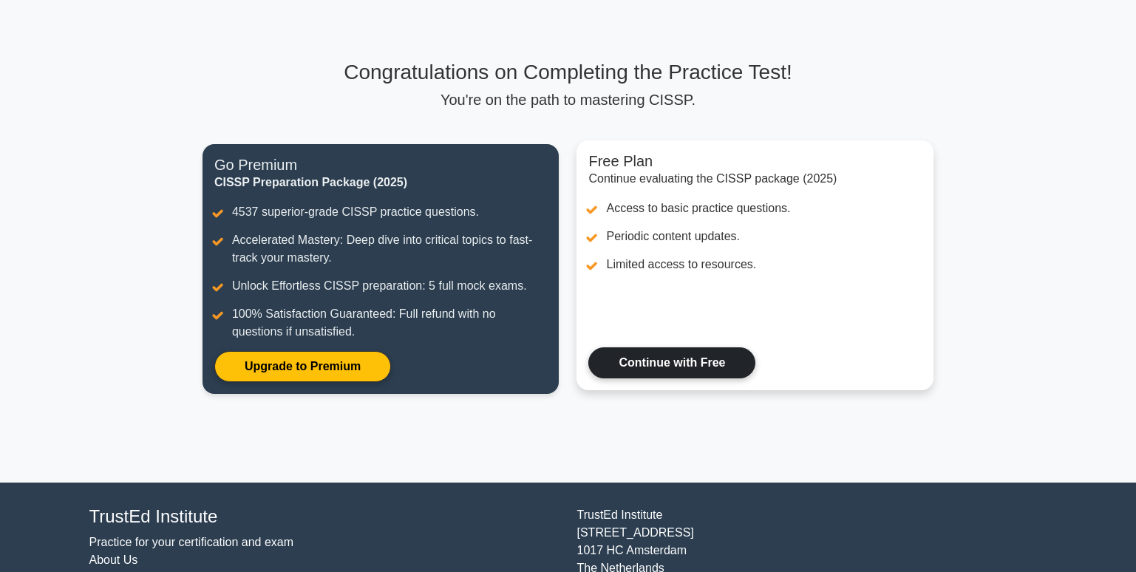
click at [698, 361] on link "Continue with Free" at bounding box center [671, 362] width 167 height 31
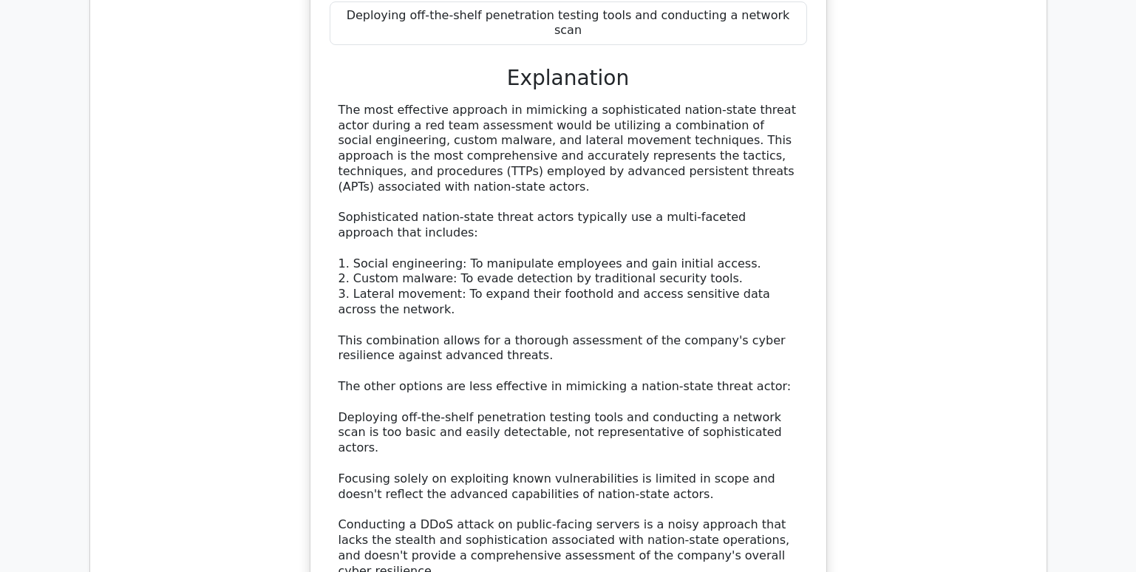
scroll to position [1921, 0]
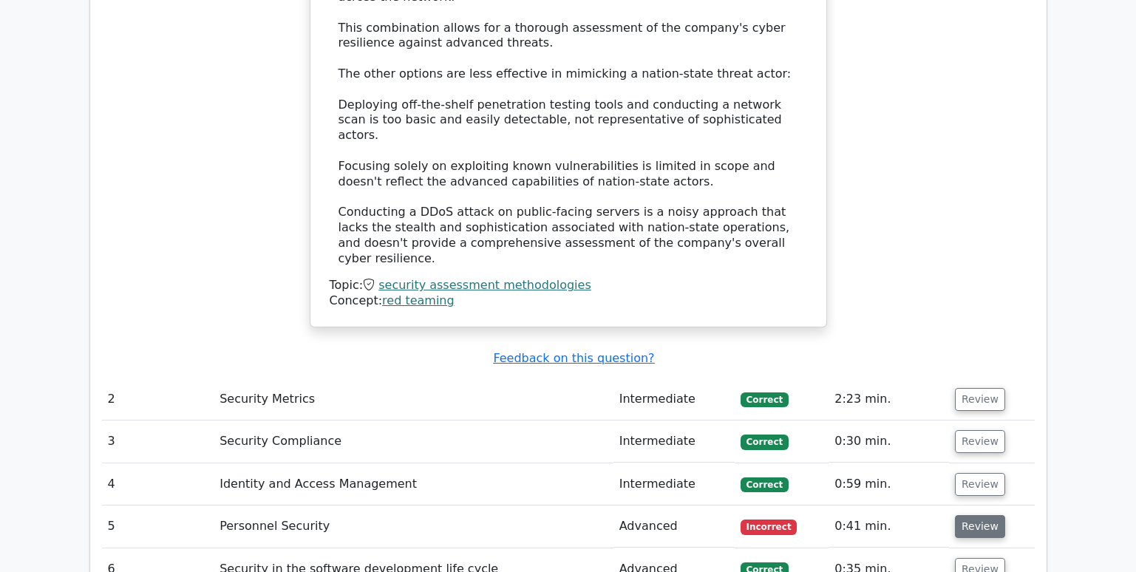
click at [964, 515] on button "Review" at bounding box center [980, 526] width 50 height 23
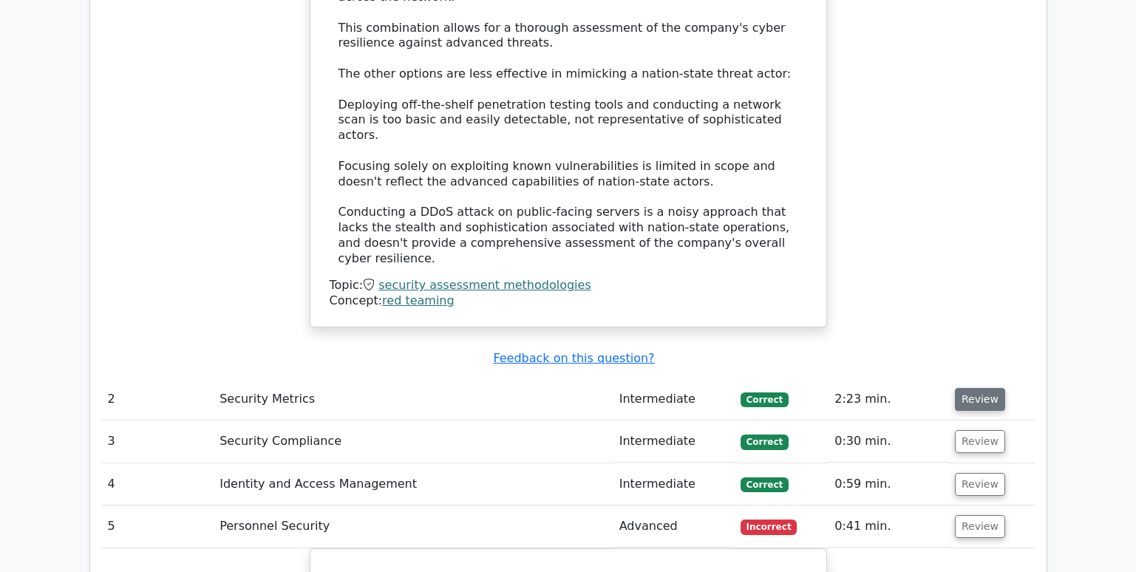
click at [990, 388] on button "Review" at bounding box center [980, 399] width 50 height 23
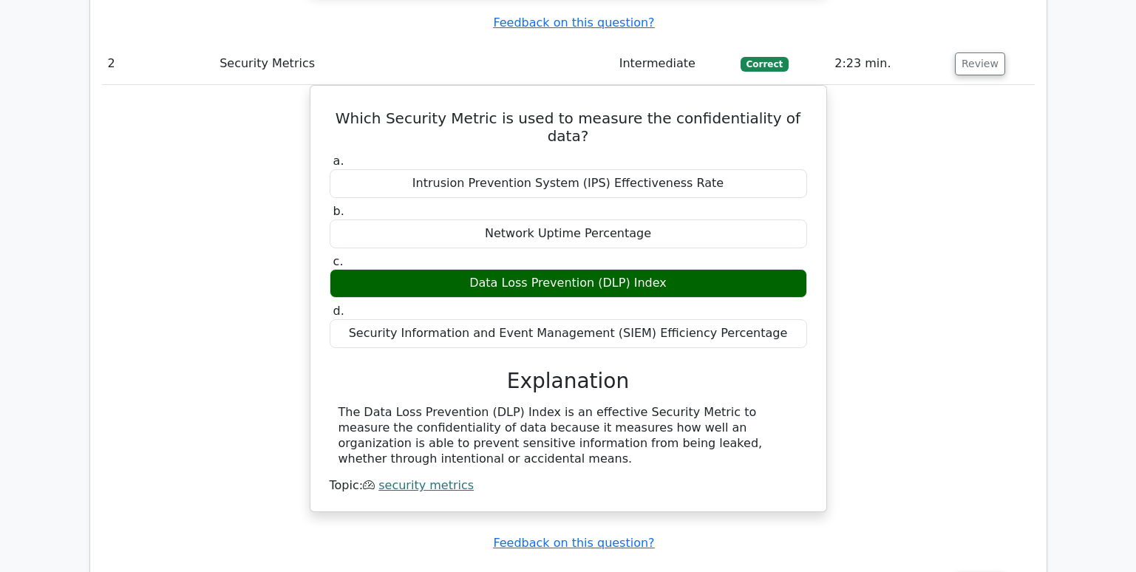
scroll to position [2365, 0]
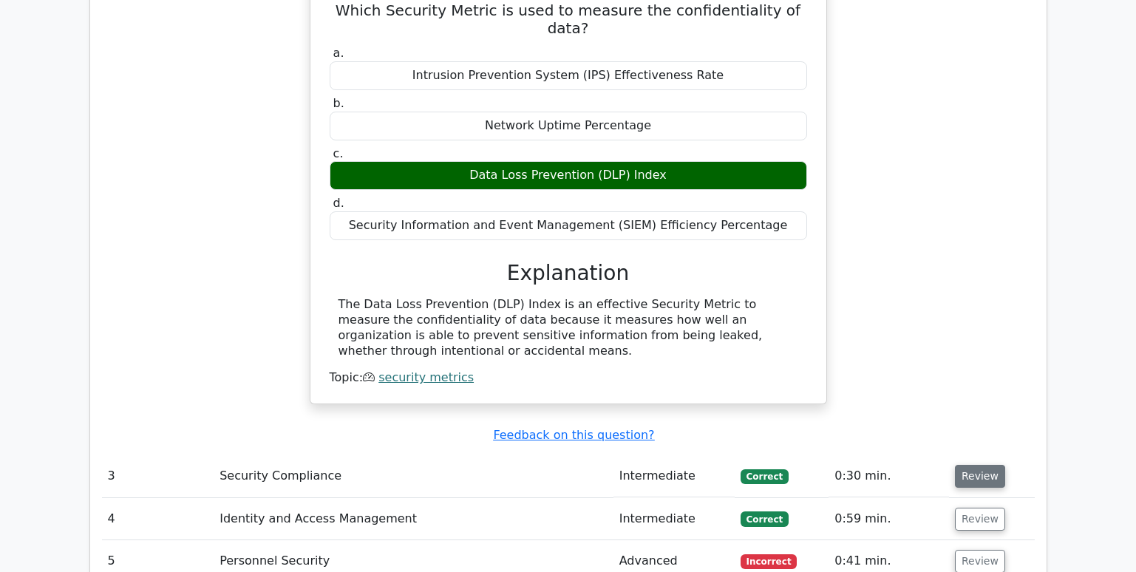
click at [976, 465] on button "Review" at bounding box center [980, 476] width 50 height 23
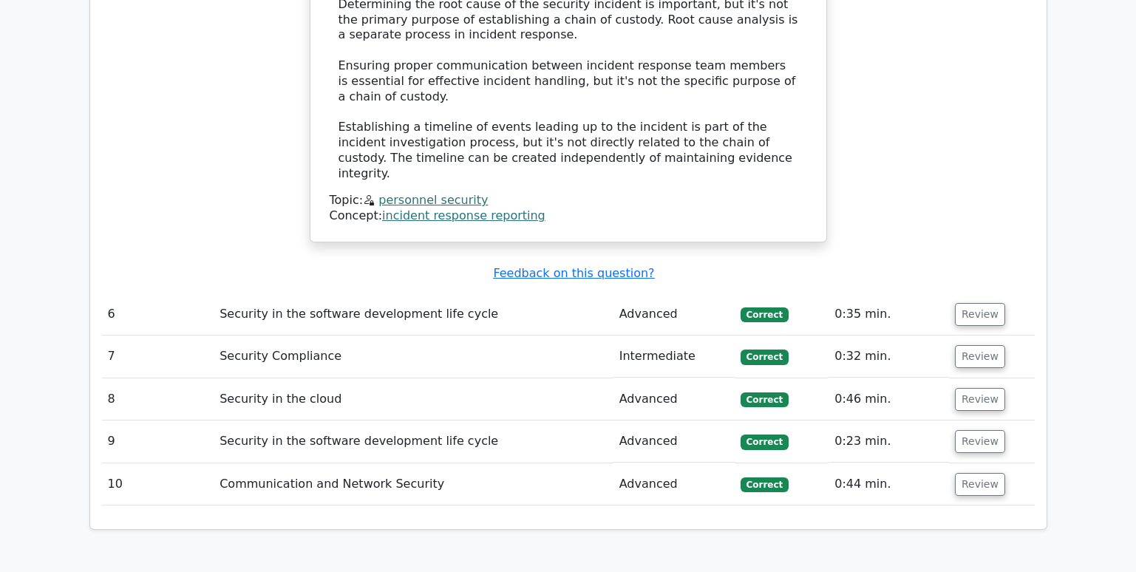
scroll to position [4503, 0]
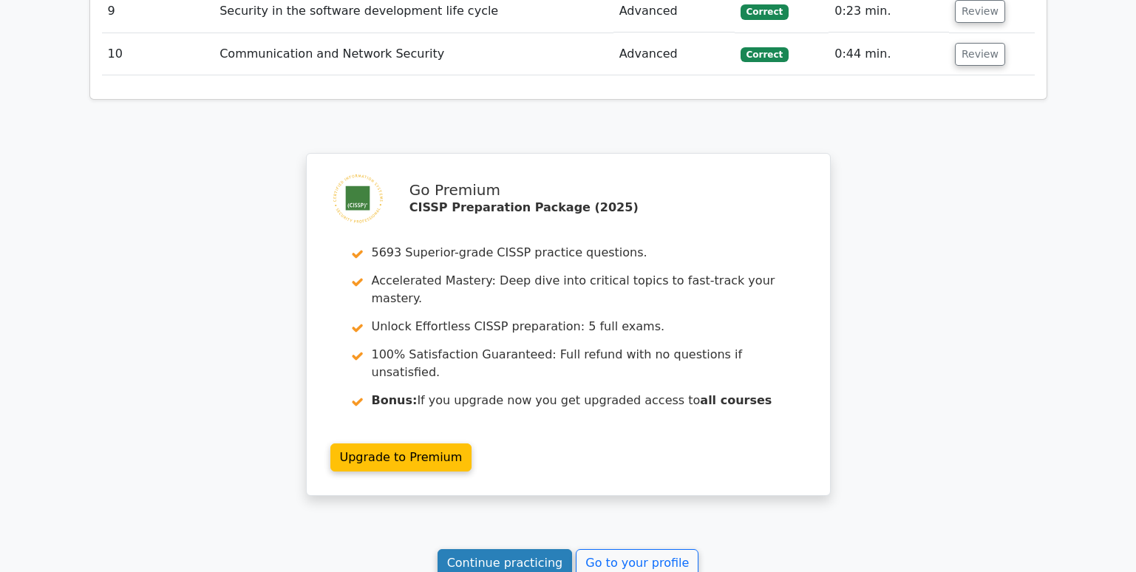
click at [544, 549] on link "Continue practicing" at bounding box center [505, 563] width 135 height 28
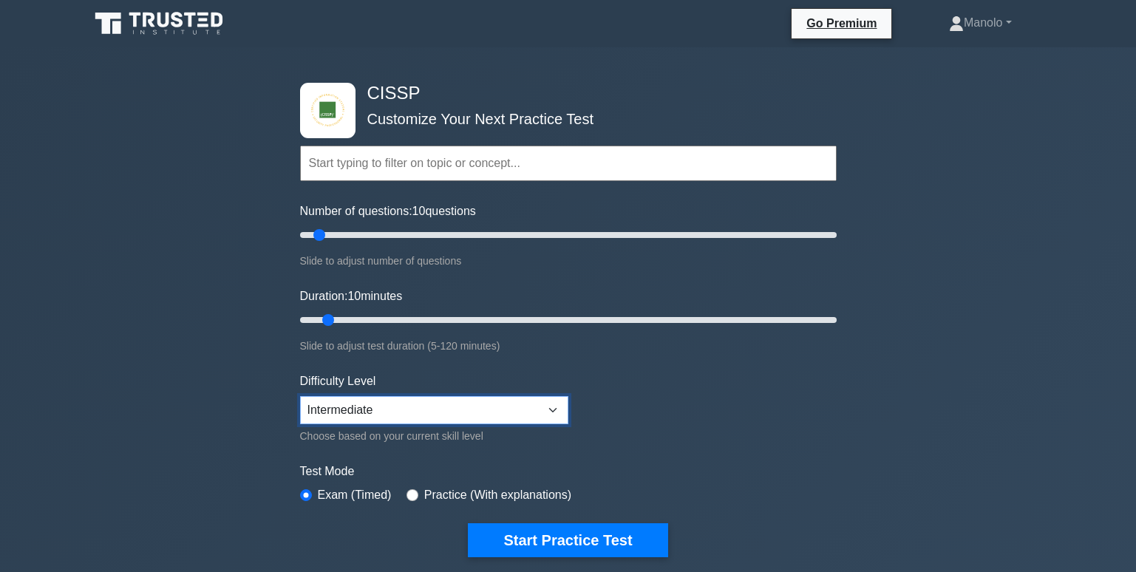
click at [389, 404] on select "Beginner Intermediate Expert" at bounding box center [434, 410] width 268 height 28
select select "expert"
click at [300, 396] on select "Beginner Intermediate Expert" at bounding box center [434, 410] width 268 height 28
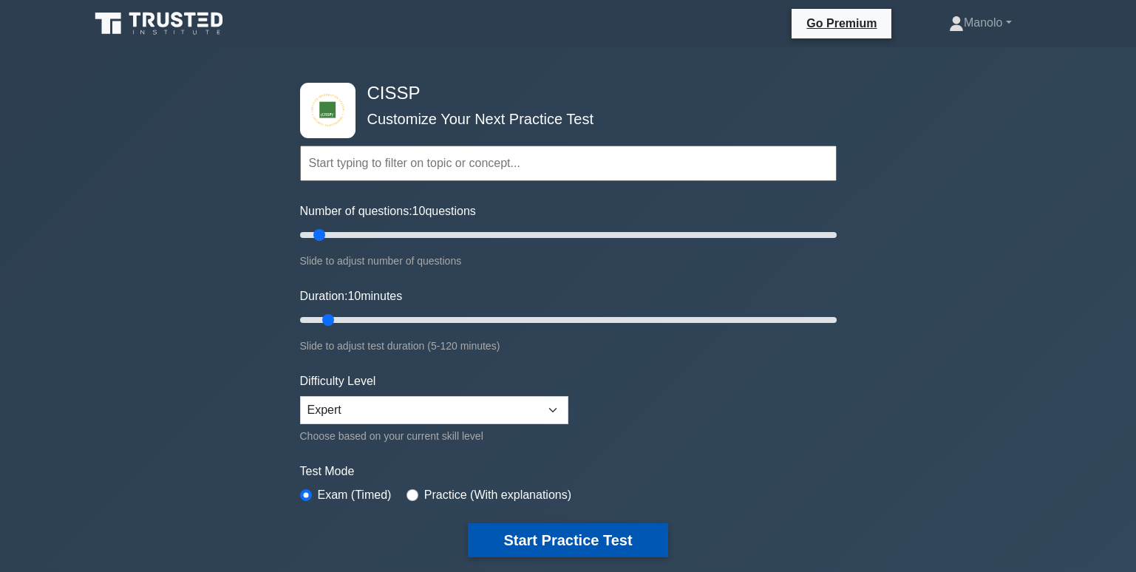
click at [548, 542] on button "Start Practice Test" at bounding box center [568, 540] width 200 height 34
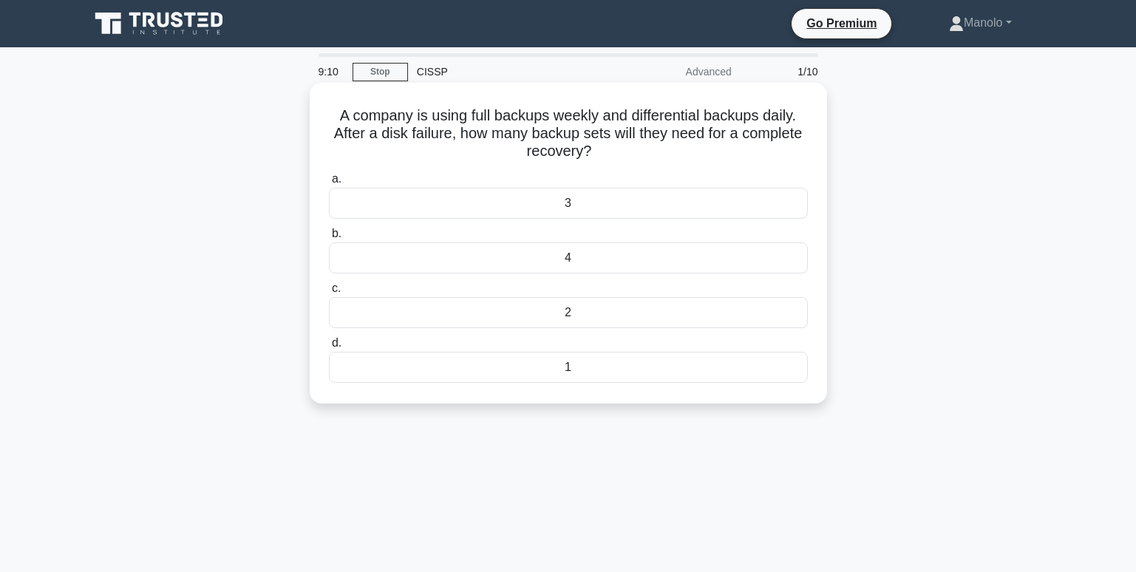
click at [566, 370] on div "1" at bounding box center [568, 367] width 479 height 31
click at [329, 348] on input "d. 1" at bounding box center [329, 343] width 0 height 10
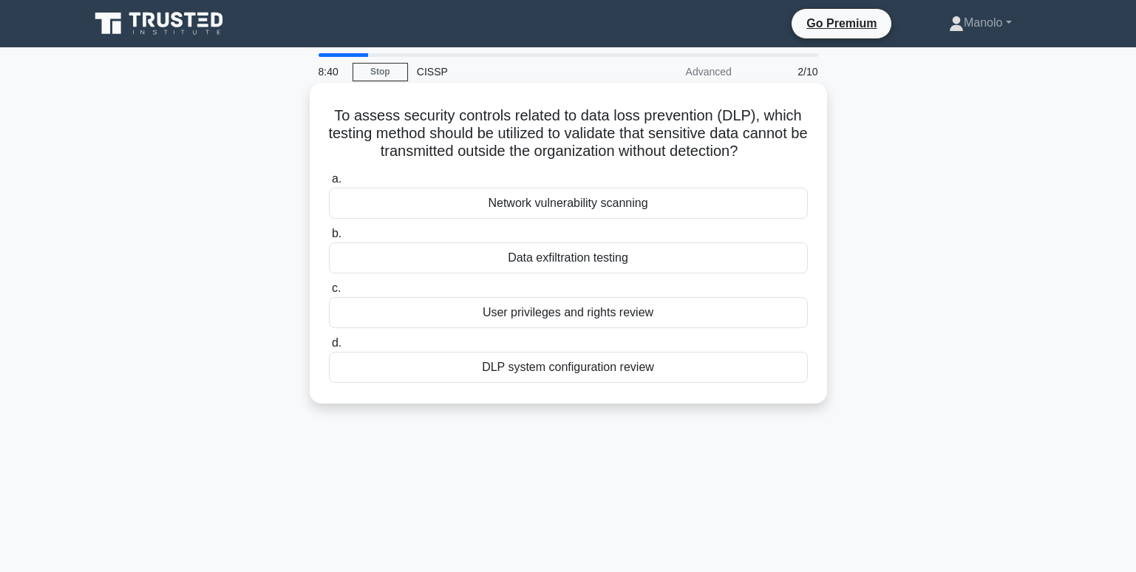
click at [680, 260] on div "Data exfiltration testing" at bounding box center [568, 257] width 479 height 31
click at [329, 239] on input "b. Data exfiltration testing" at bounding box center [329, 234] width 0 height 10
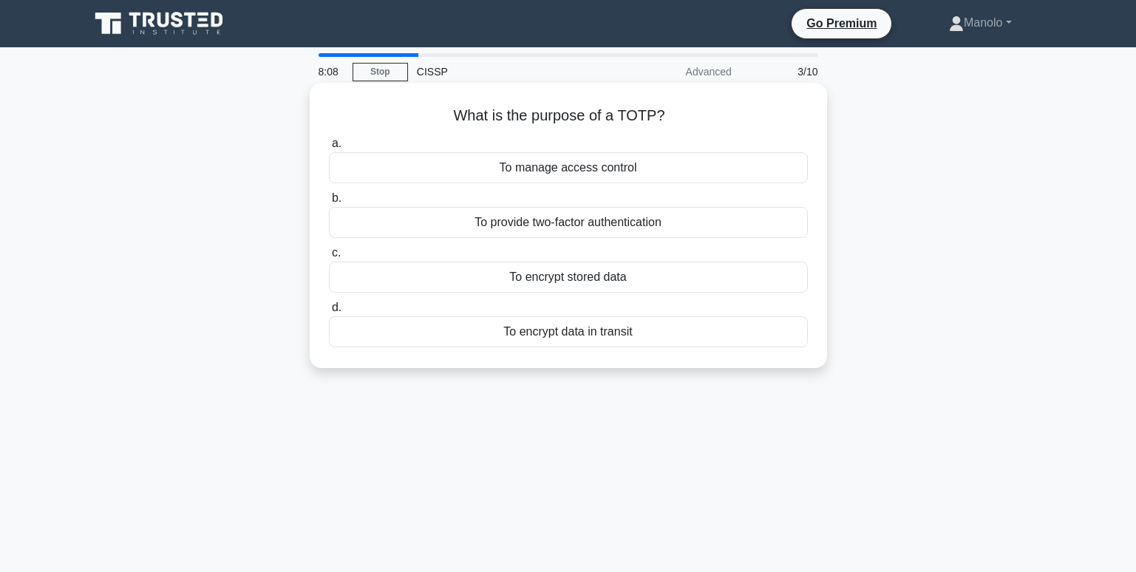
click at [655, 223] on div "To provide two-factor authentication" at bounding box center [568, 222] width 479 height 31
click at [329, 203] on input "b. To provide two-factor authentication" at bounding box center [329, 199] width 0 height 10
click at [643, 167] on div "To enforce confidentiality" at bounding box center [568, 167] width 479 height 31
click at [329, 149] on input "a. To enforce confidentiality" at bounding box center [329, 144] width 0 height 10
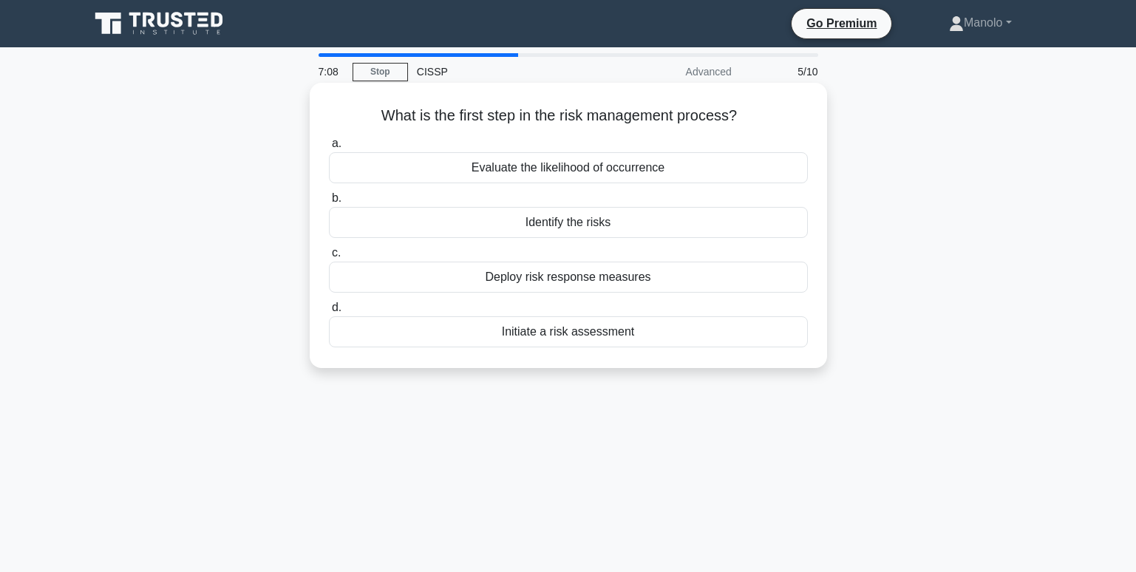
click at [605, 338] on div "Initiate a risk assessment" at bounding box center [568, 331] width 479 height 31
click at [329, 313] on input "d. Initiate a risk assessment" at bounding box center [329, 308] width 0 height 10
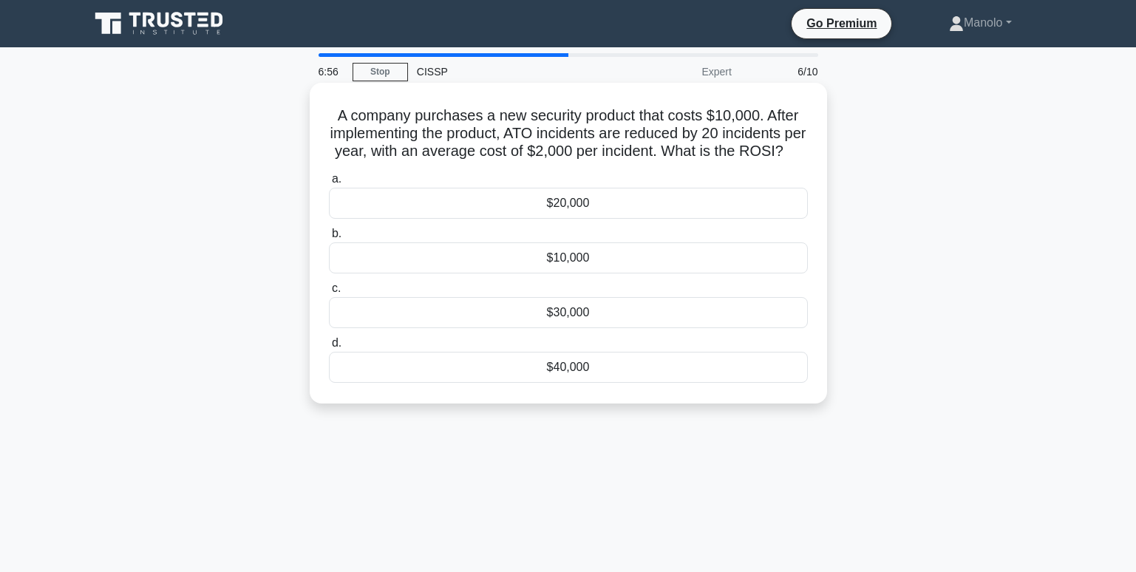
click at [647, 219] on div "$20,000" at bounding box center [568, 203] width 479 height 31
click at [329, 184] on input "a. $20,000" at bounding box center [329, 179] width 0 height 10
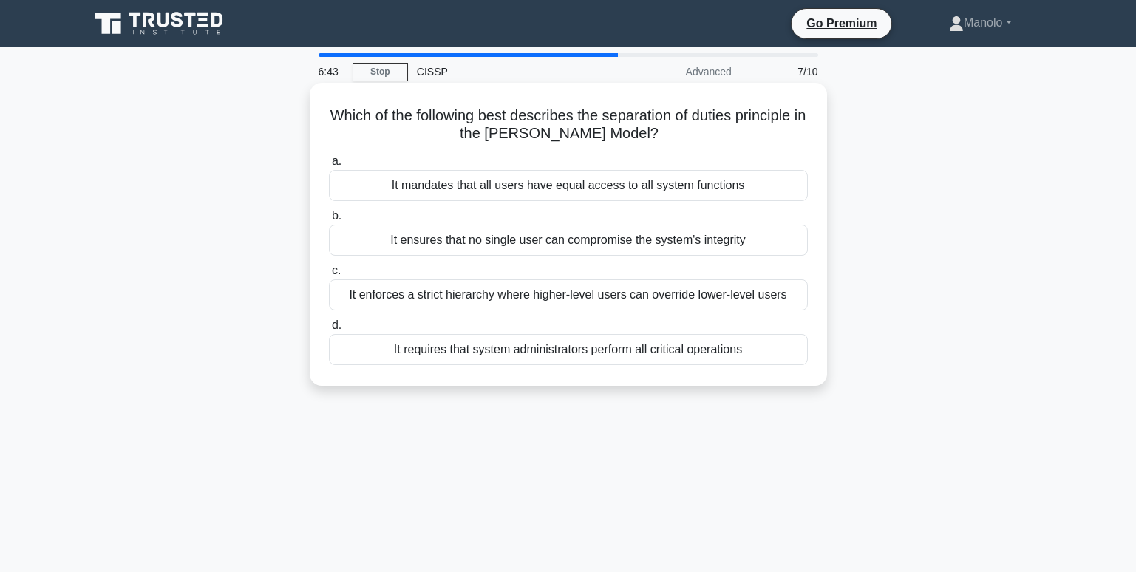
click at [532, 132] on h5 "Which of the following best describes the separation of duties principle in the…" at bounding box center [568, 124] width 482 height 37
click at [531, 132] on h5 "Which of the following best describes the separation of duties principle in the…" at bounding box center [568, 124] width 482 height 37
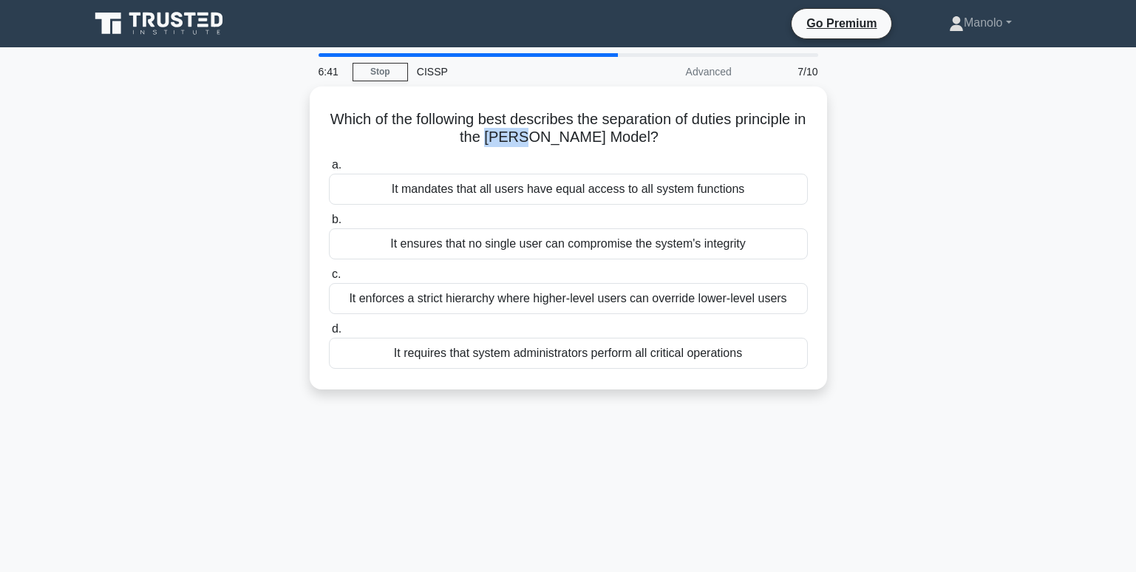
copy h5 "Clark"
click at [646, 463] on div "6:27 Stop CISSP Advanced 7/10 Which of the following best describes the separat…" at bounding box center [569, 422] width 976 height 739
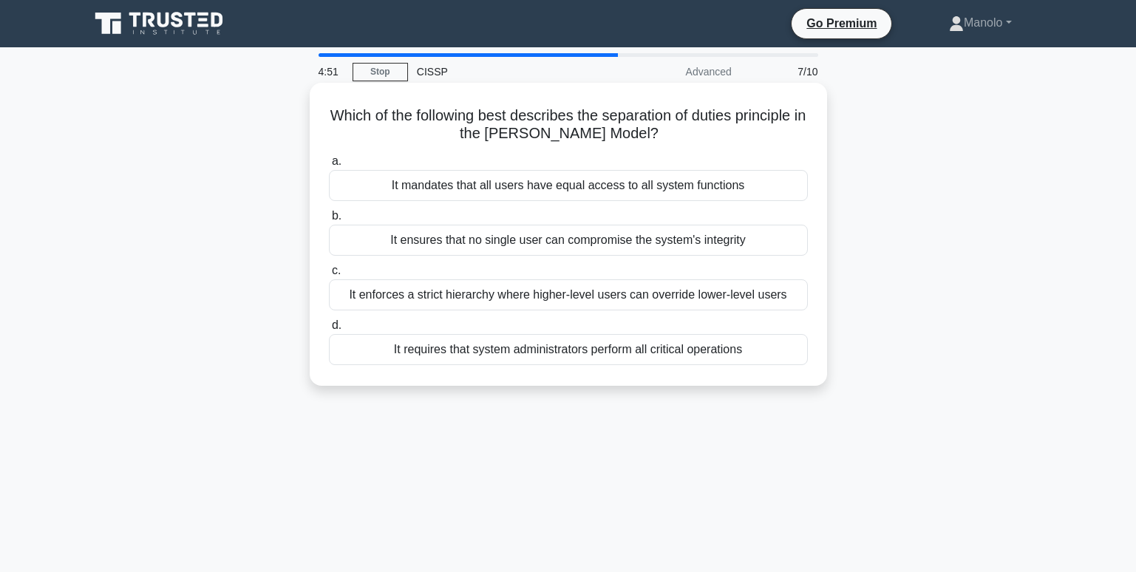
click at [708, 302] on div "It enforces a strict hierarchy where higher-level users can override lower-leve…" at bounding box center [568, 294] width 479 height 31
click at [329, 276] on input "c. It enforces a strict hierarchy where higher-level users can override lower-l…" at bounding box center [329, 271] width 0 height 10
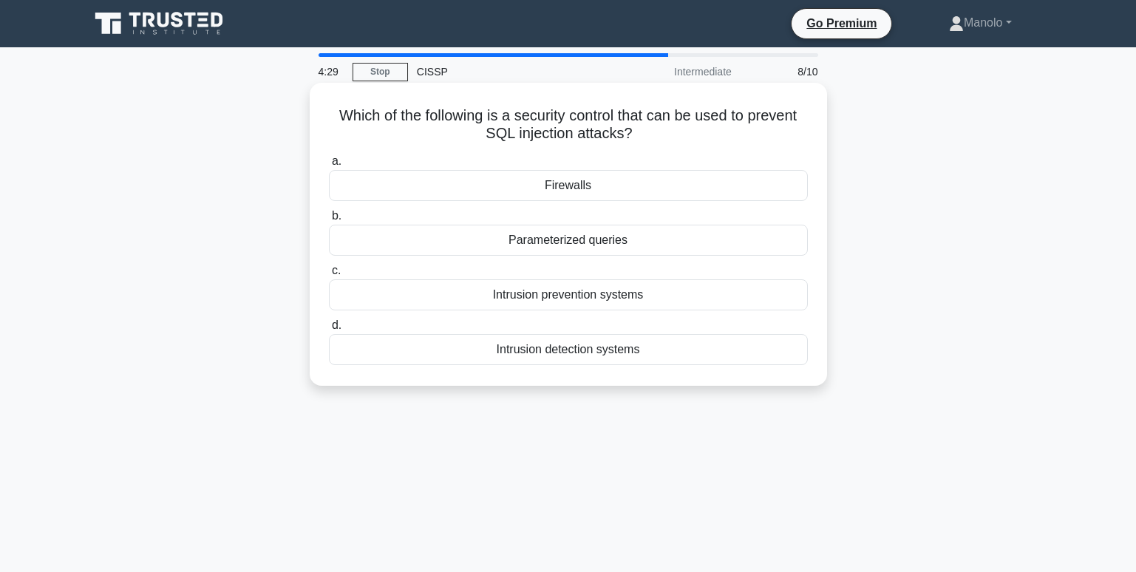
click at [616, 242] on div "Parameterized queries" at bounding box center [568, 240] width 479 height 31
click at [329, 221] on input "b. Parameterized queries" at bounding box center [329, 216] width 0 height 10
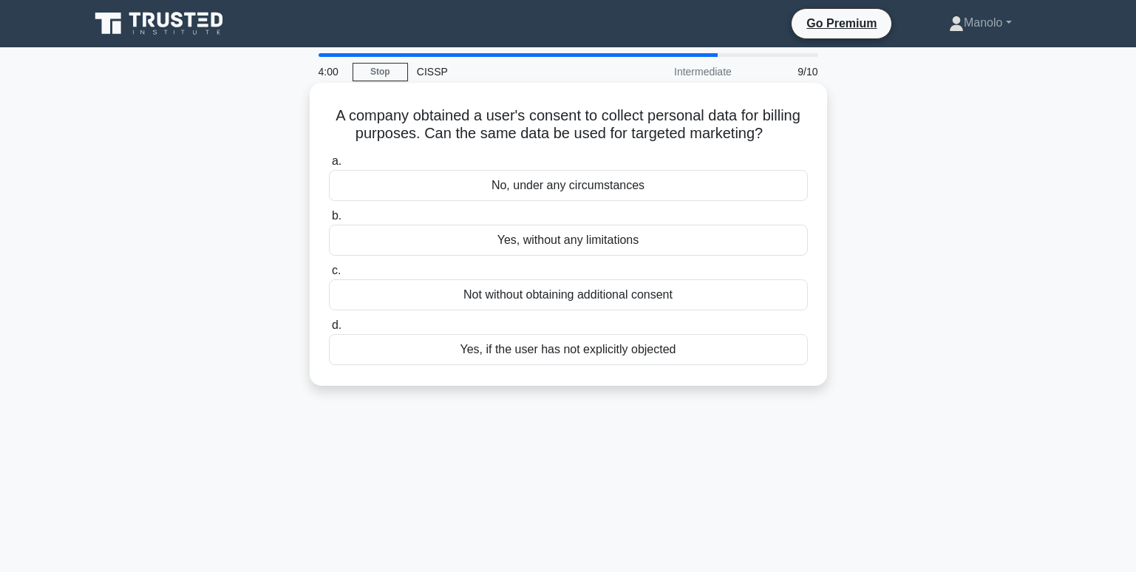
click at [713, 303] on div "Not without obtaining additional consent" at bounding box center [568, 294] width 479 height 31
click at [329, 276] on input "c. Not without obtaining additional consent" at bounding box center [329, 271] width 0 height 10
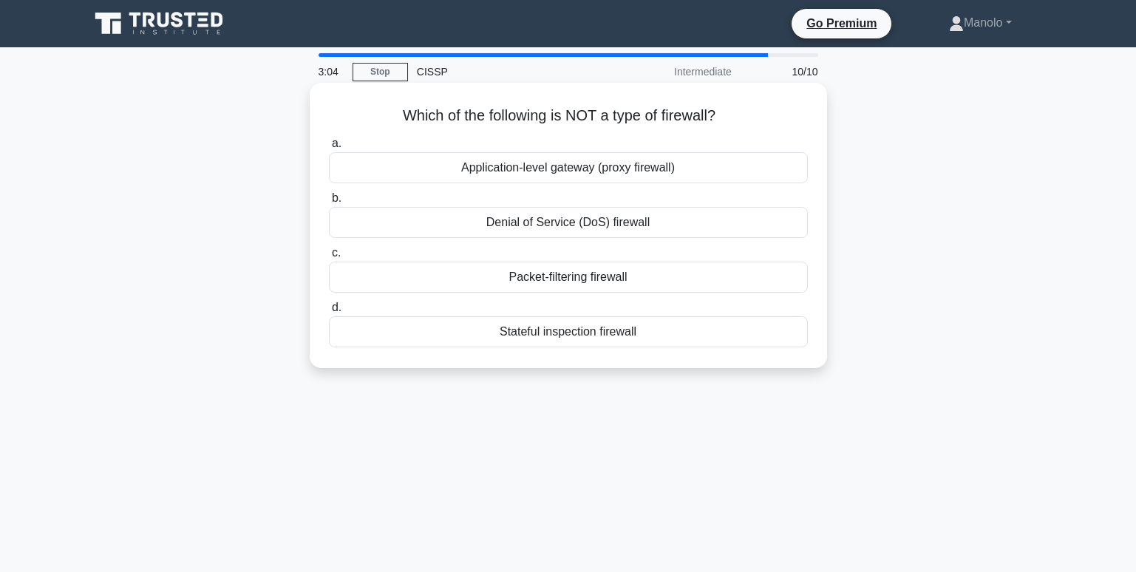
click at [672, 171] on div "Application-level gateway (proxy firewall)" at bounding box center [568, 167] width 479 height 31
click at [329, 149] on input "a. Application-level gateway (proxy firewall)" at bounding box center [329, 144] width 0 height 10
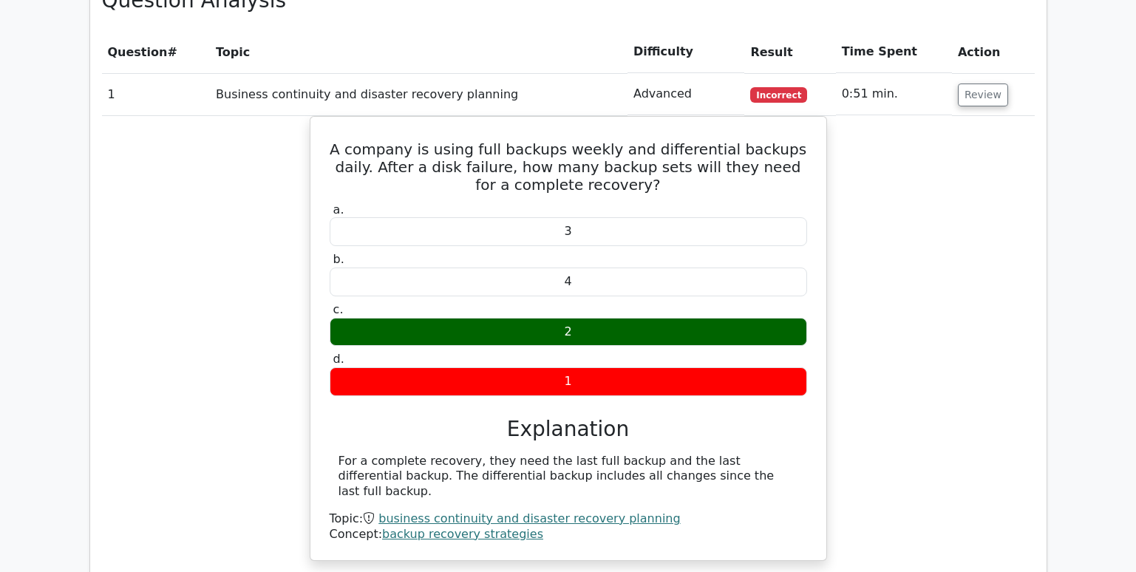
scroll to position [1182, 0]
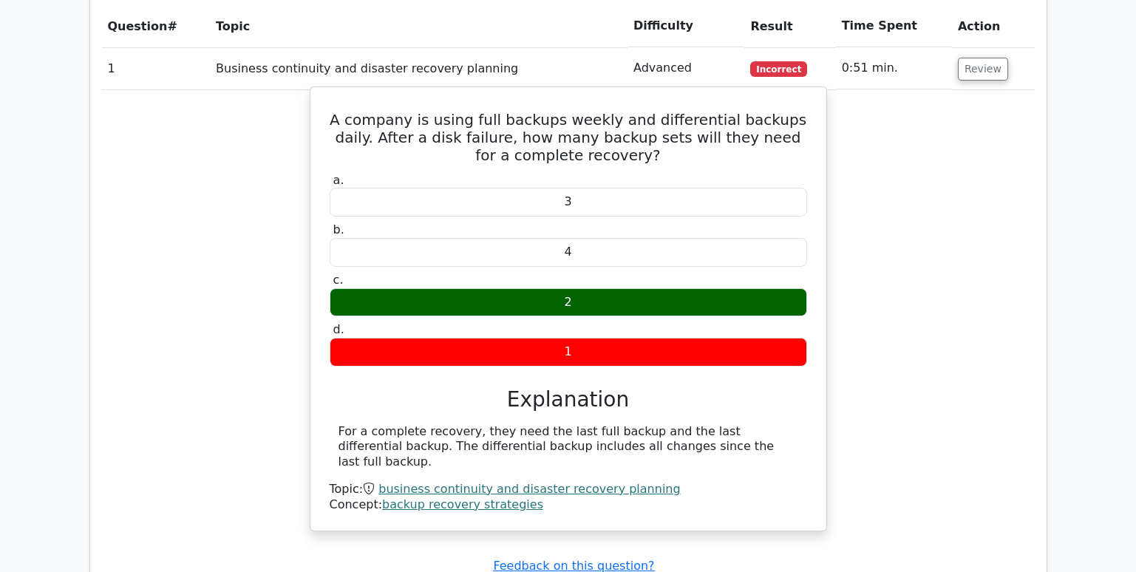
drag, startPoint x: 372, startPoint y: 415, endPoint x: 716, endPoint y: 415, distance: 343.6
click at [716, 424] on div "For a complete recovery, they need the last full backup and the last differenti…" at bounding box center [568, 447] width 460 height 46
click at [553, 424] on div "For a complete recovery, they need the last full backup and the last differenti…" at bounding box center [568, 447] width 460 height 46
drag, startPoint x: 491, startPoint y: 412, endPoint x: 616, endPoint y: 415, distance: 124.2
click at [616, 424] on div "For a complete recovery, they need the last full backup and the last differenti…" at bounding box center [568, 447] width 460 height 46
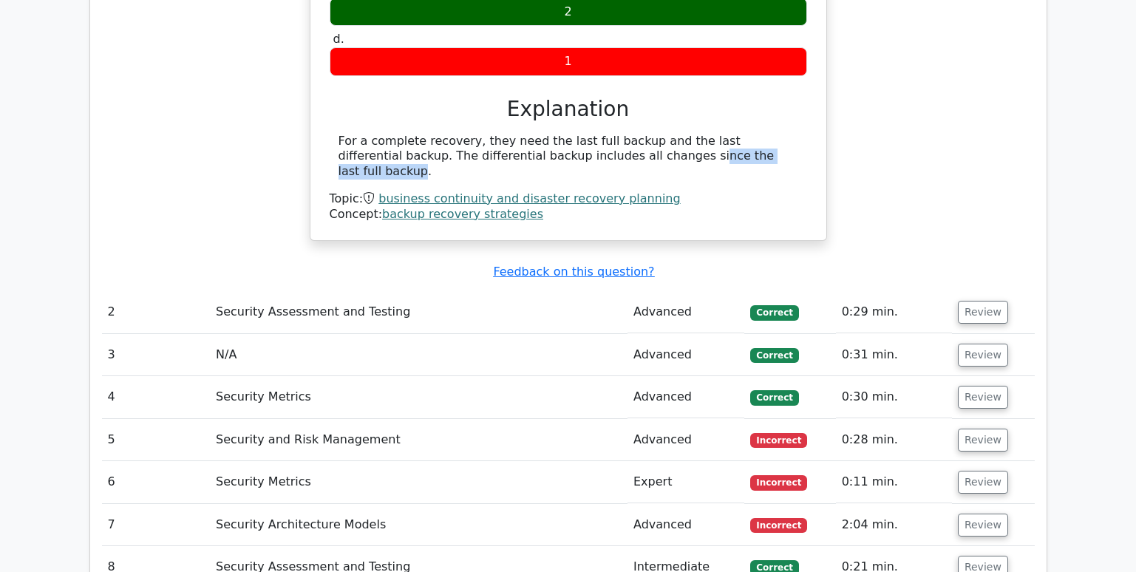
scroll to position [1478, 0]
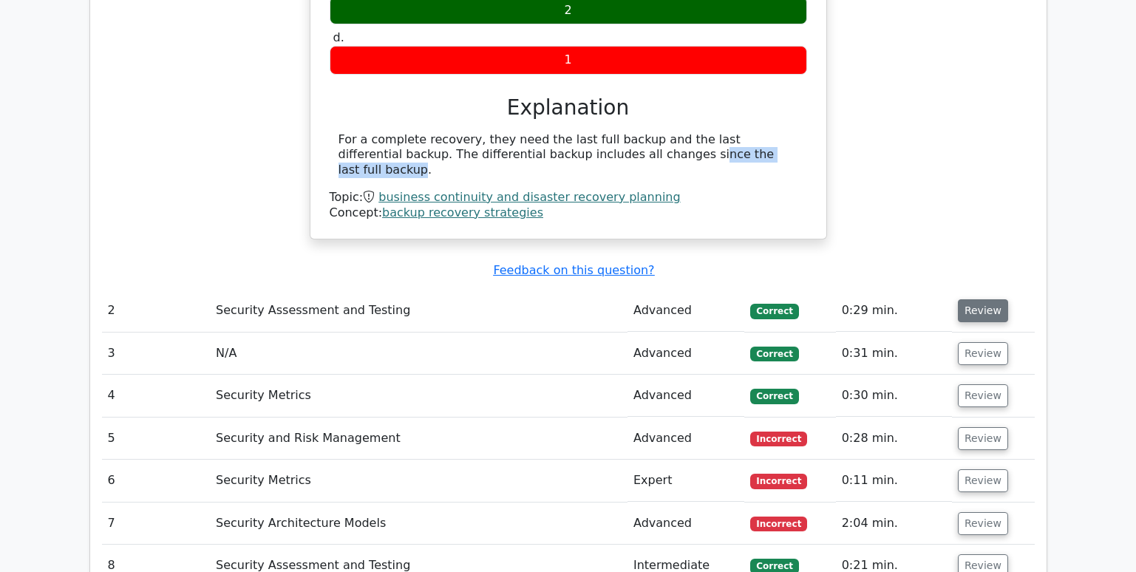
click at [976, 299] on button "Review" at bounding box center [983, 310] width 50 height 23
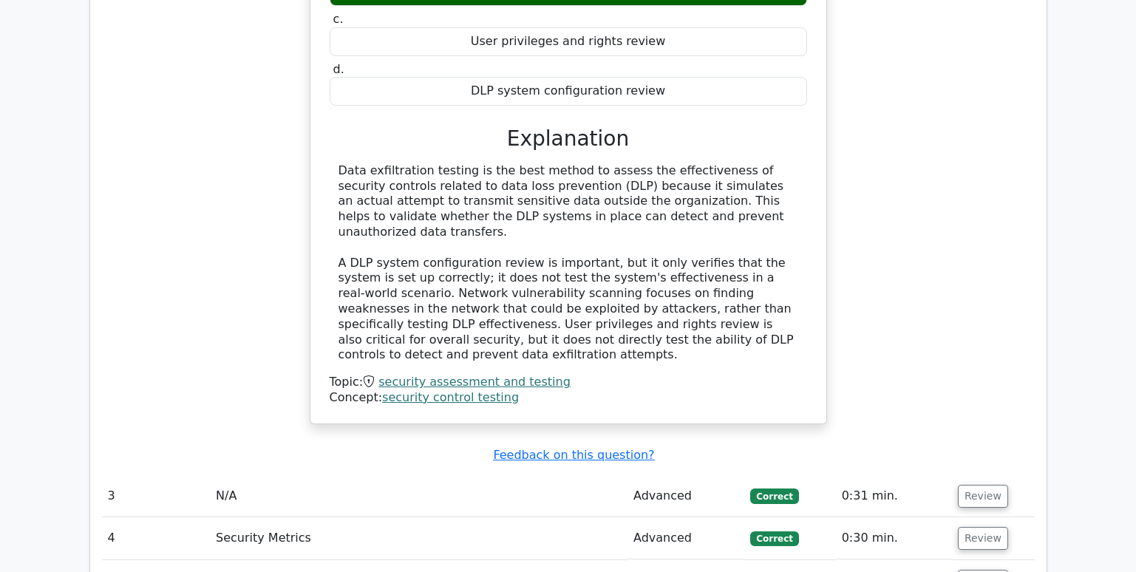
scroll to position [2217, 0]
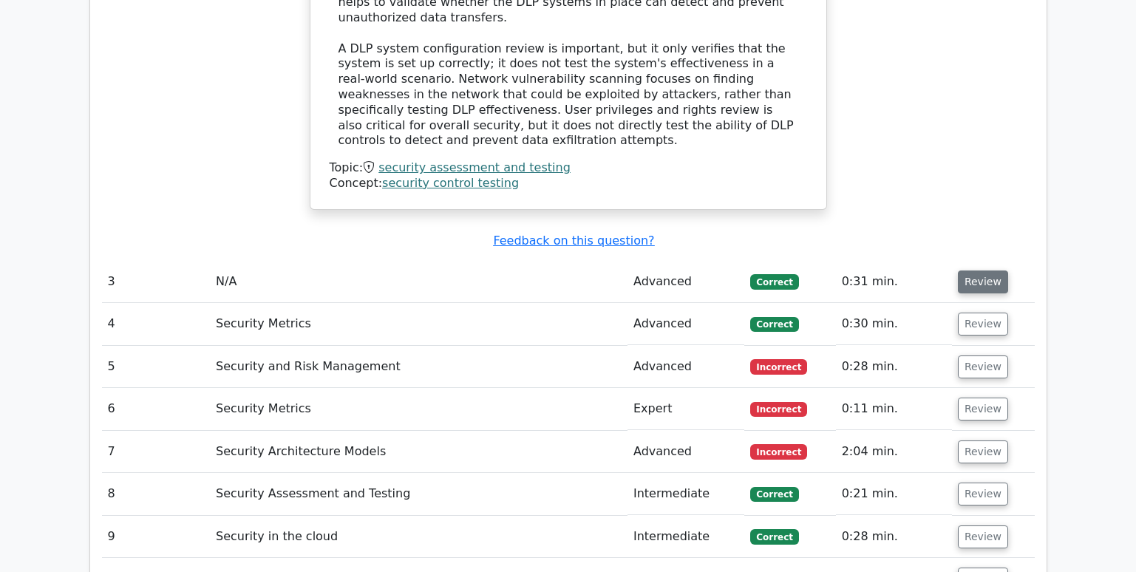
click at [976, 270] on button "Review" at bounding box center [983, 281] width 50 height 23
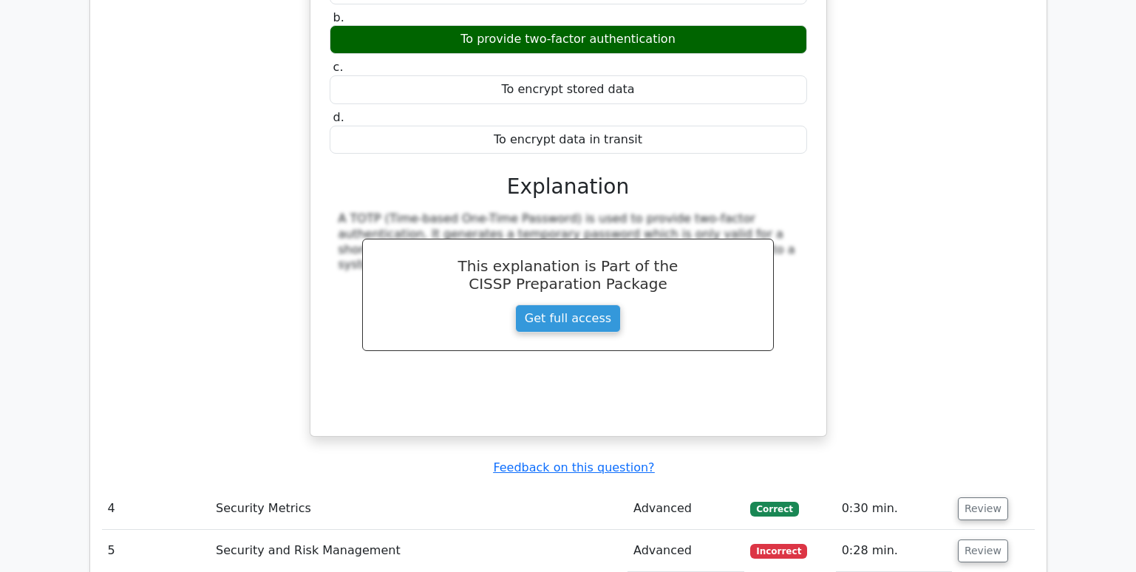
scroll to position [2734, 0]
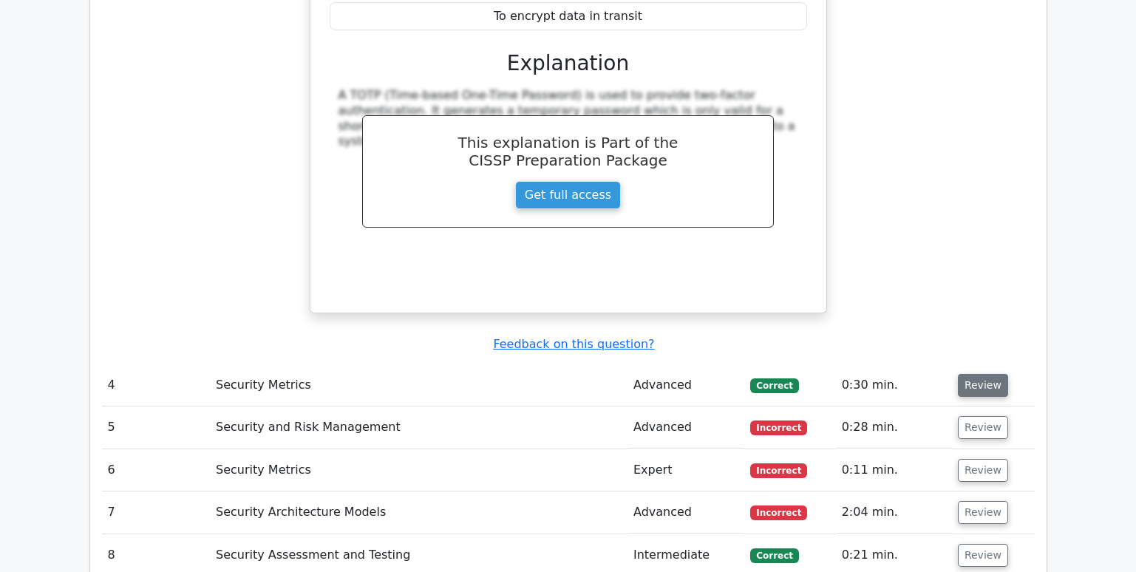
click at [978, 374] on button "Review" at bounding box center [983, 385] width 50 height 23
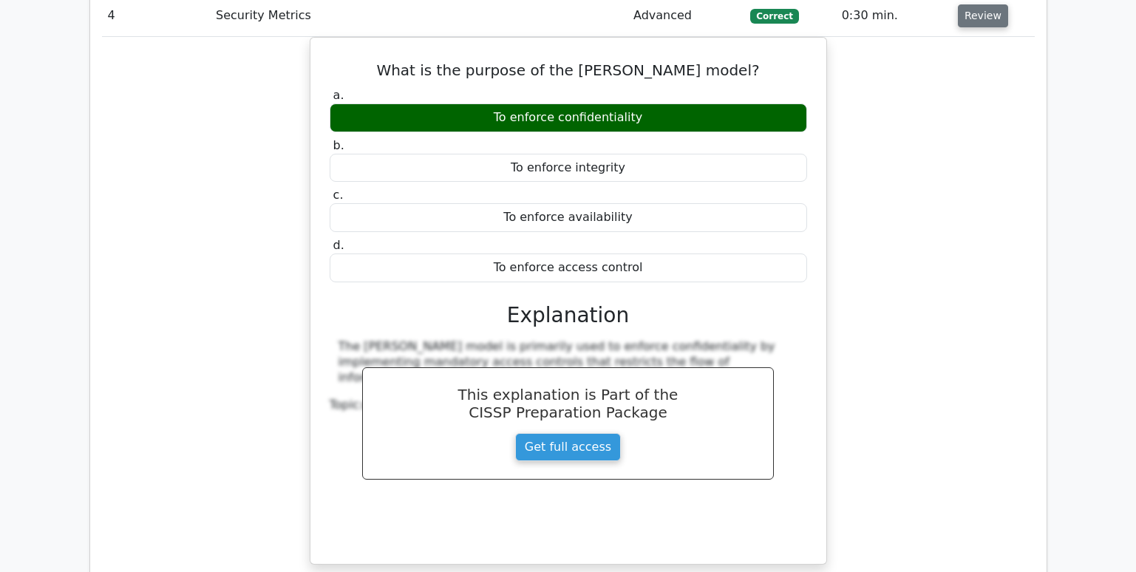
scroll to position [3252, 0]
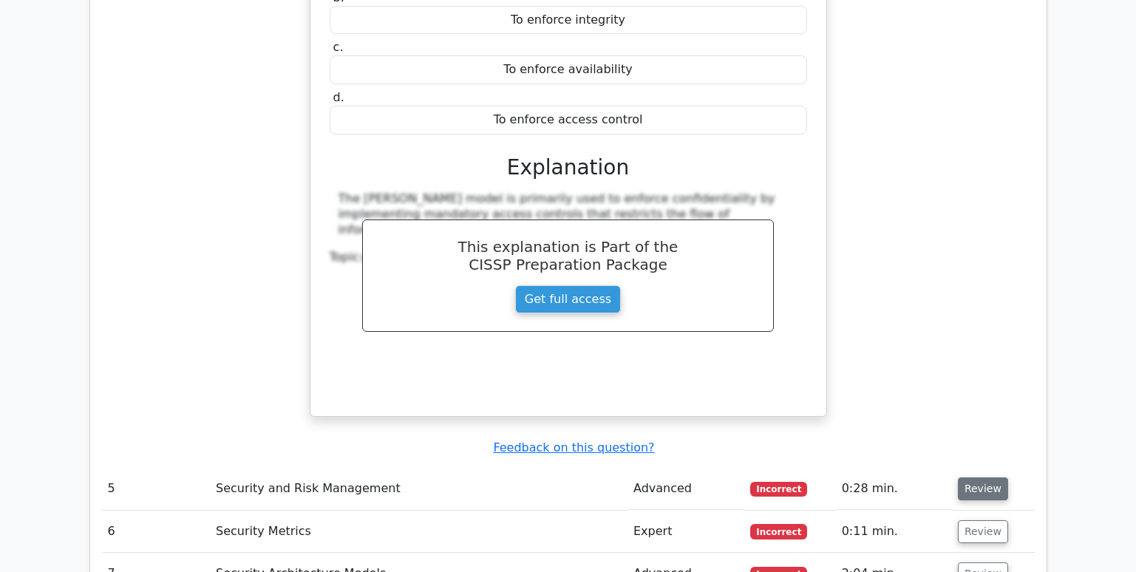
click at [981, 477] on button "Review" at bounding box center [983, 488] width 50 height 23
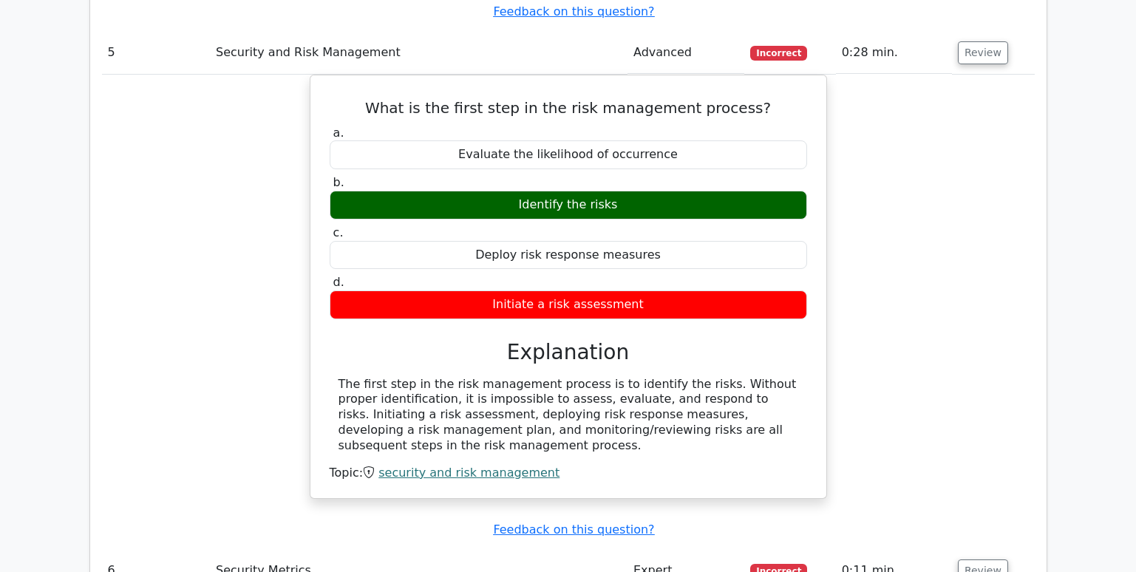
scroll to position [3769, 0]
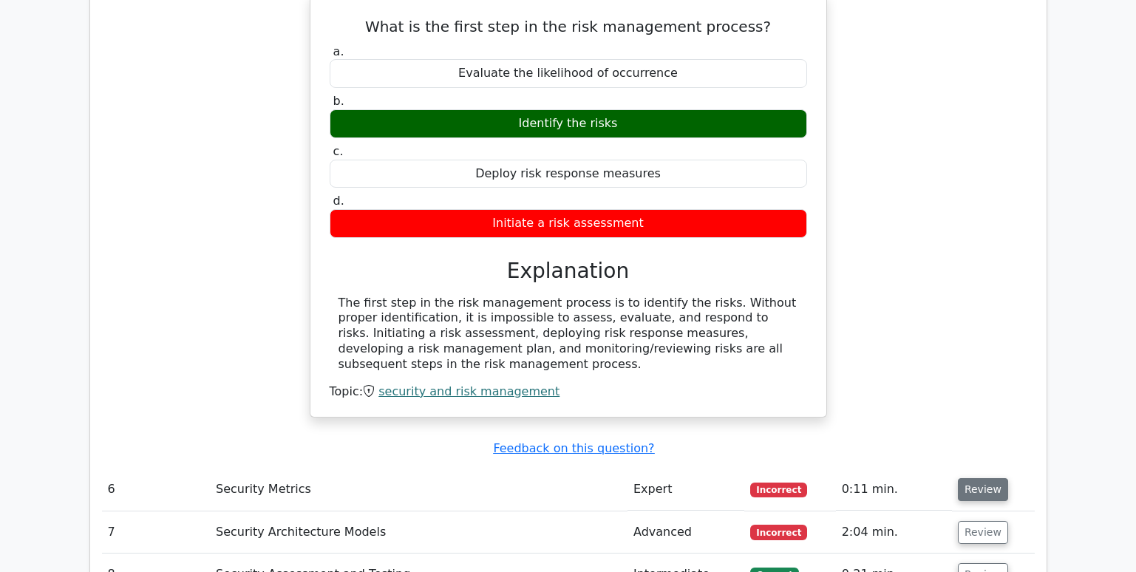
click at [967, 478] on button "Review" at bounding box center [983, 489] width 50 height 23
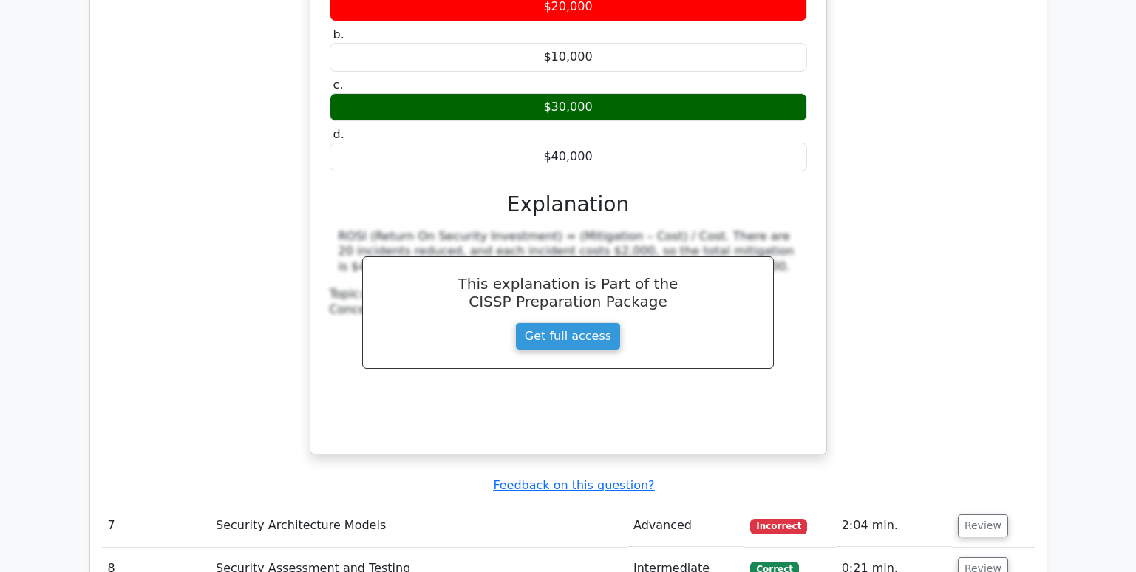
scroll to position [4434, 0]
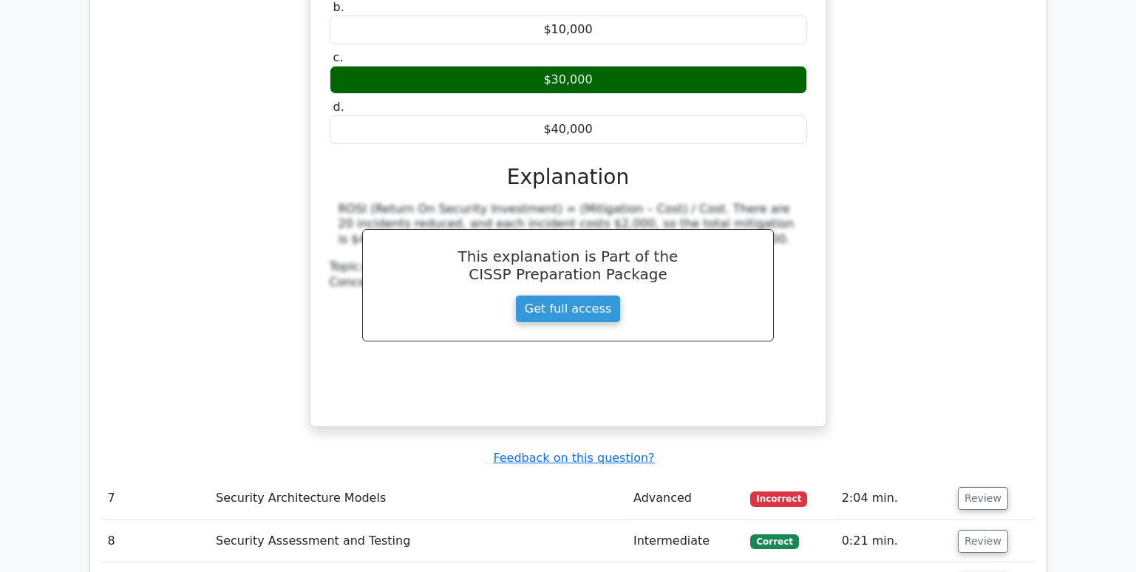
click at [958, 487] on button "Review" at bounding box center [983, 498] width 50 height 23
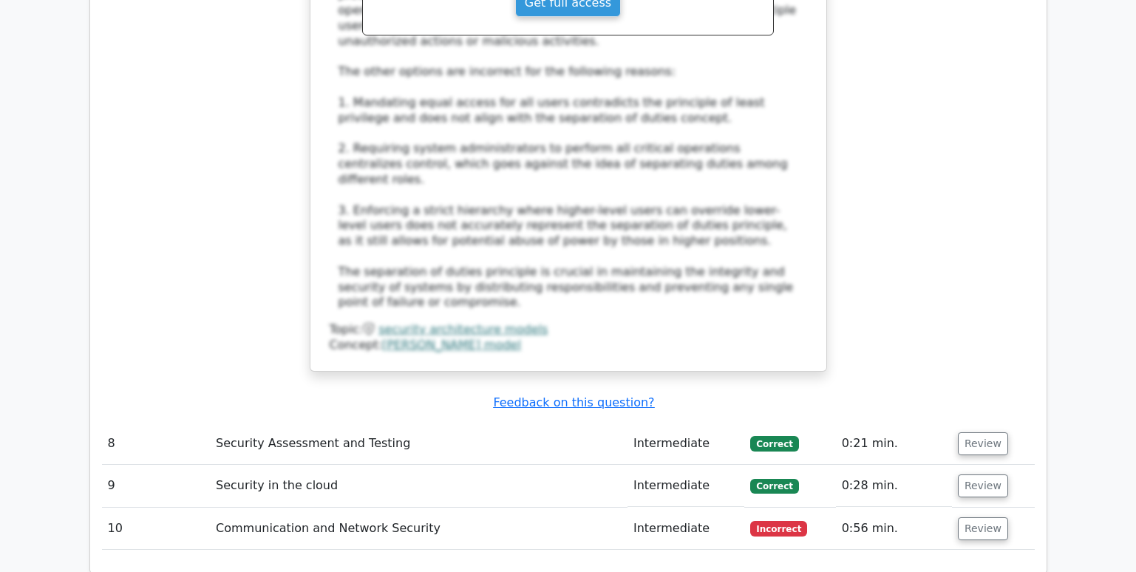
scroll to position [5395, 0]
click at [967, 432] on button "Review" at bounding box center [983, 443] width 50 height 23
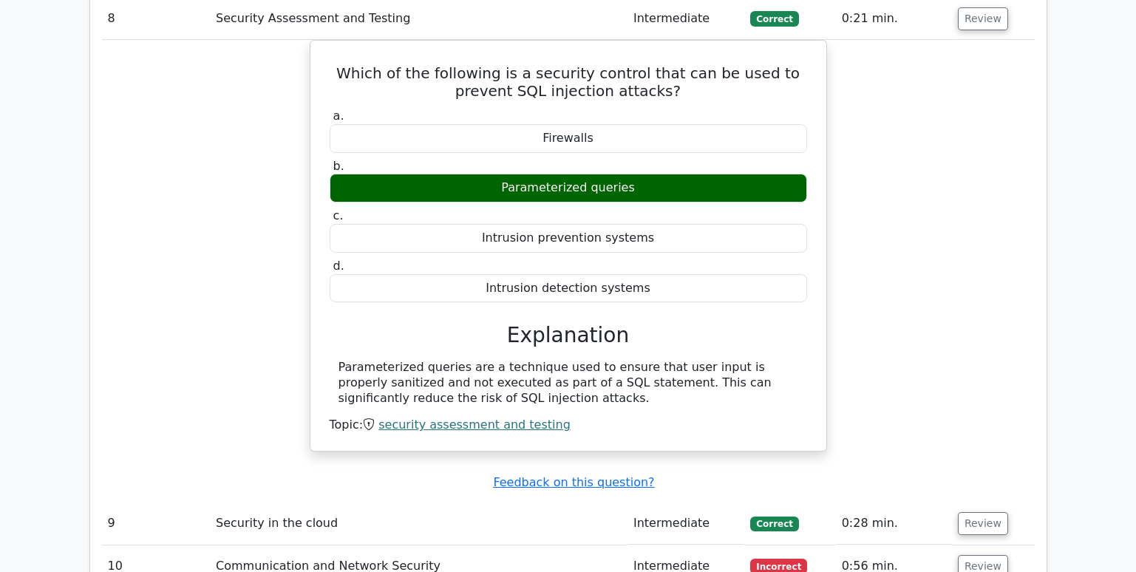
scroll to position [5912, 0]
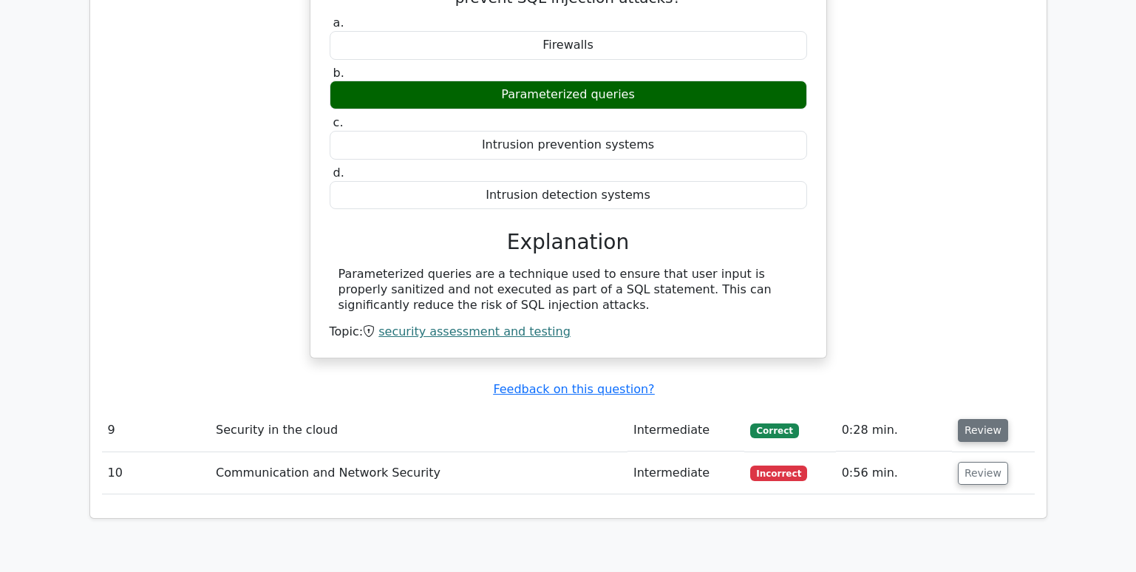
click at [975, 419] on button "Review" at bounding box center [983, 430] width 50 height 23
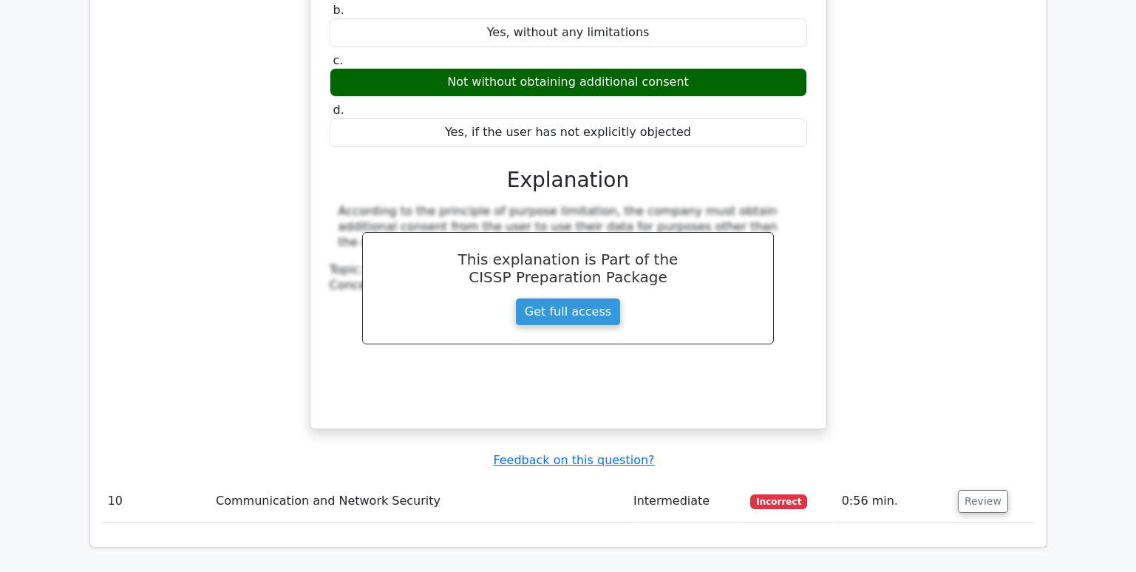
scroll to position [6503, 0]
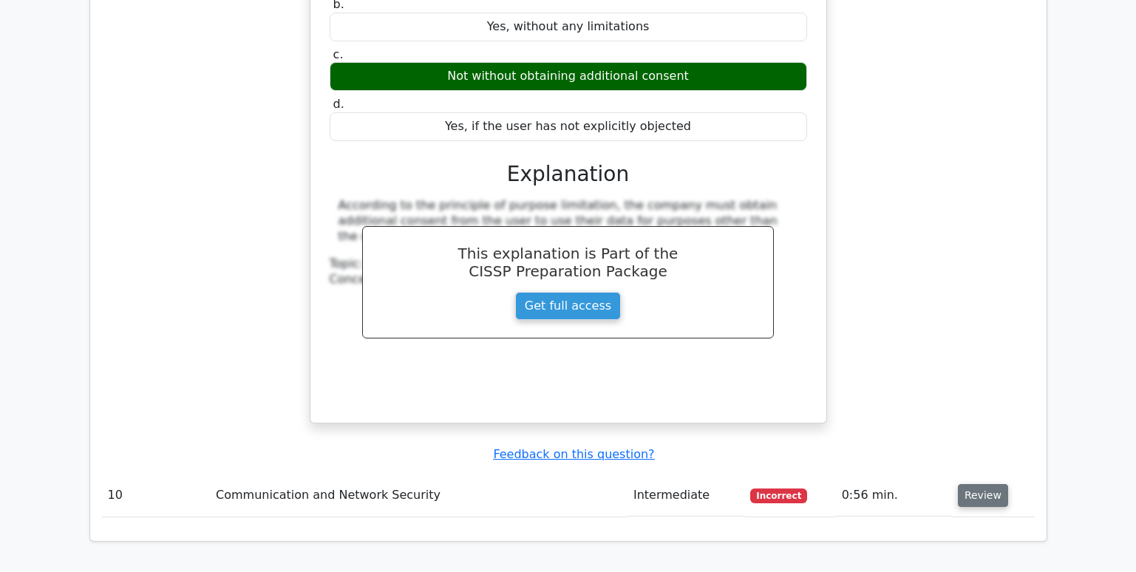
click at [967, 484] on button "Review" at bounding box center [983, 495] width 50 height 23
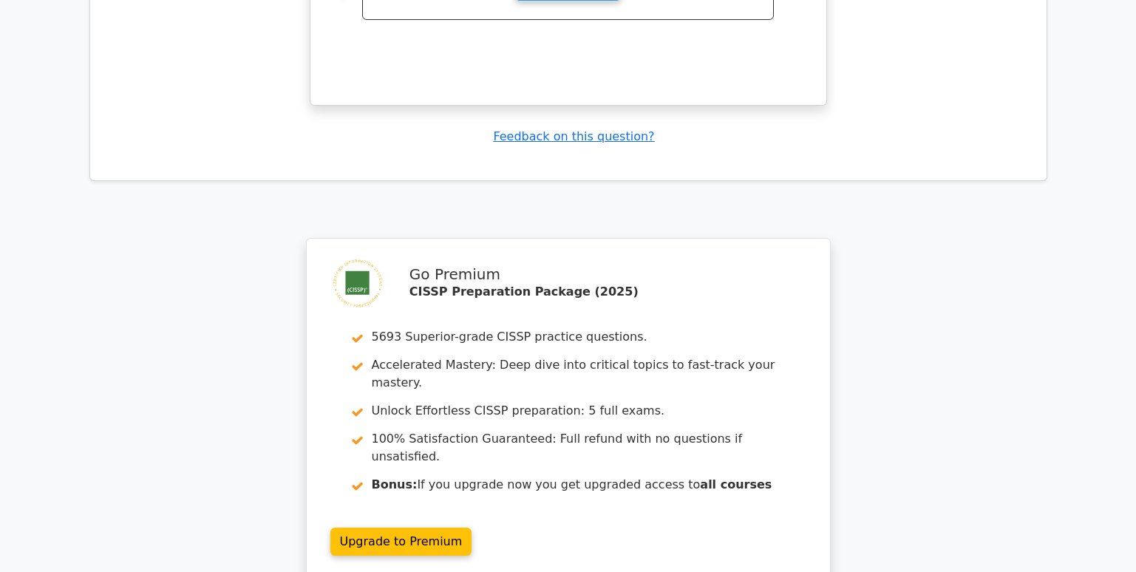
scroll to position [7523, 0]
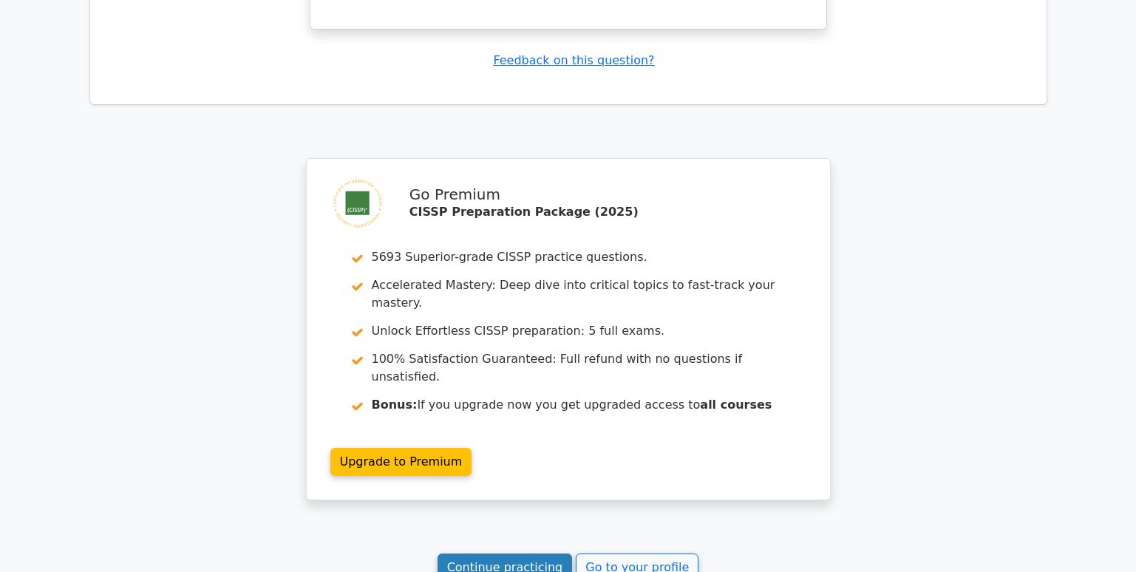
click at [514, 554] on link "Continue practicing" at bounding box center [505, 568] width 135 height 28
